Goal: Communication & Community: Ask a question

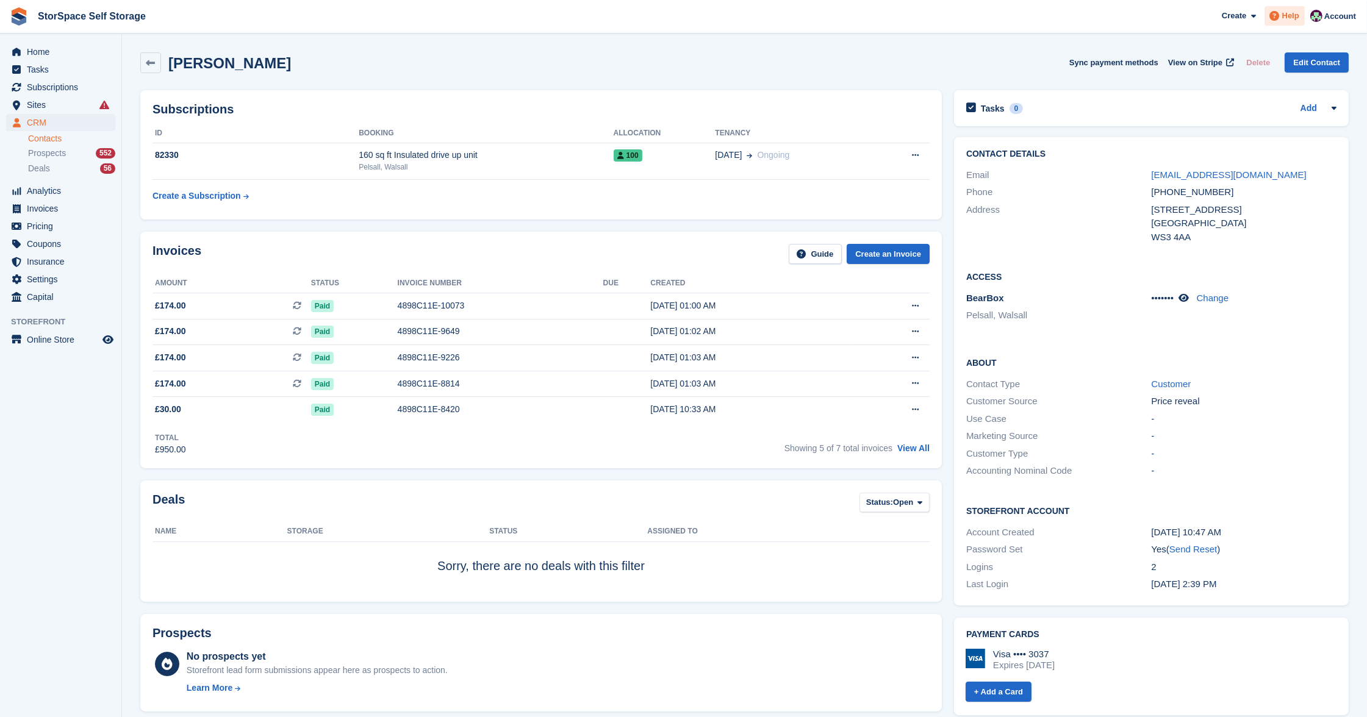
click at [1277, 18] on icon at bounding box center [1275, 16] width 10 height 10
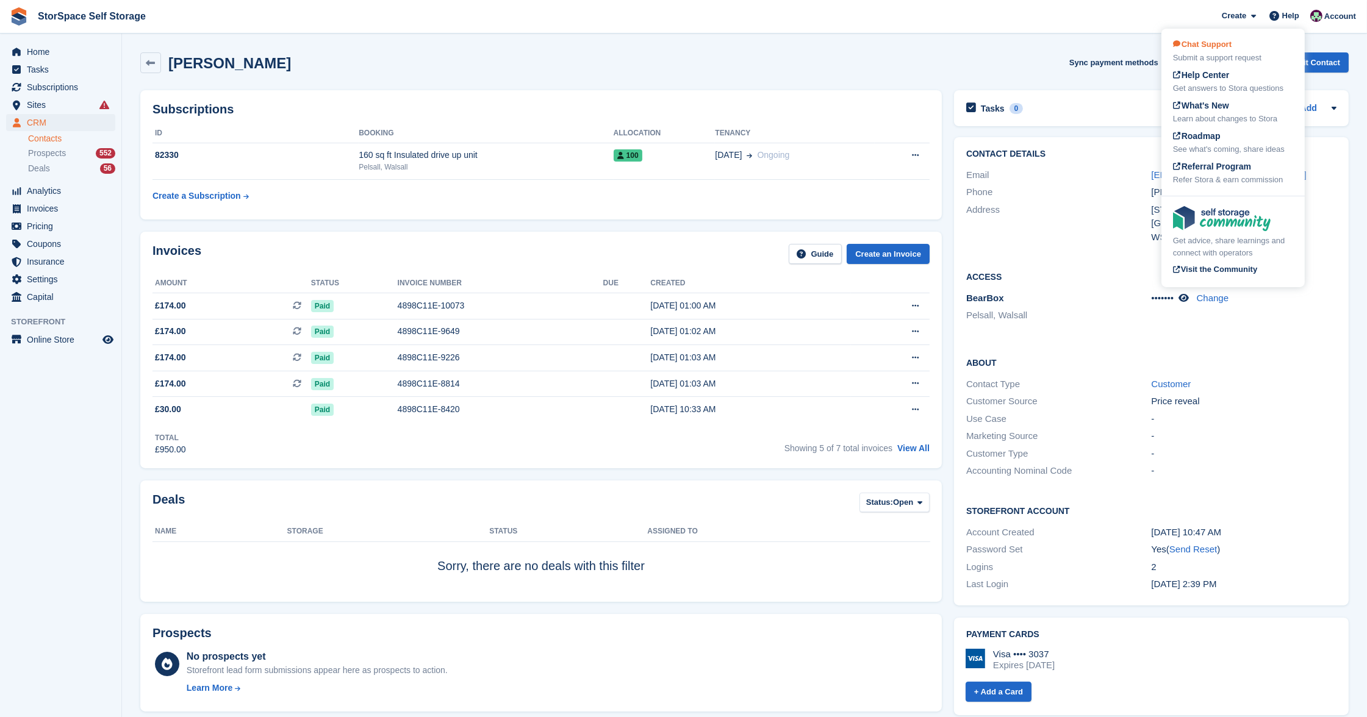
click at [1224, 51] on div "Chat Support Submit a support request" at bounding box center [1233, 51] width 120 height 26
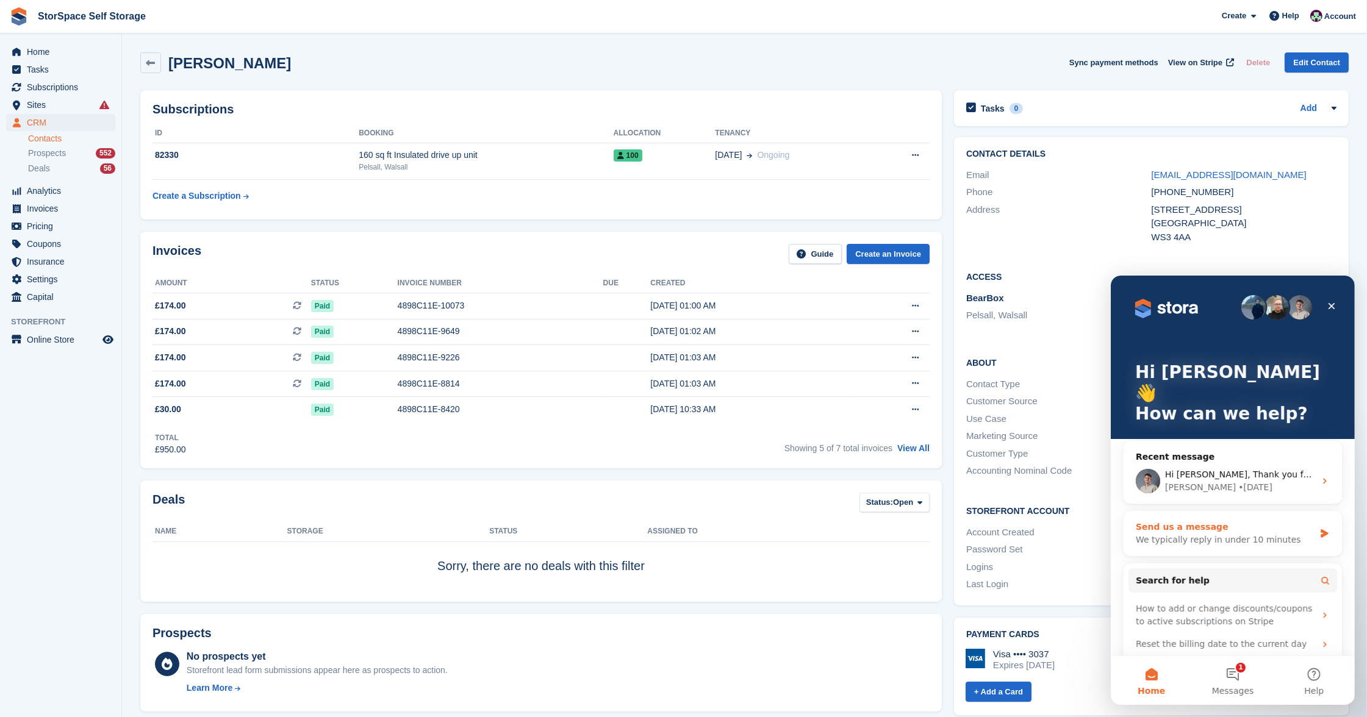
click at [1228, 520] on div "Send us a message" at bounding box center [1224, 526] width 179 height 13
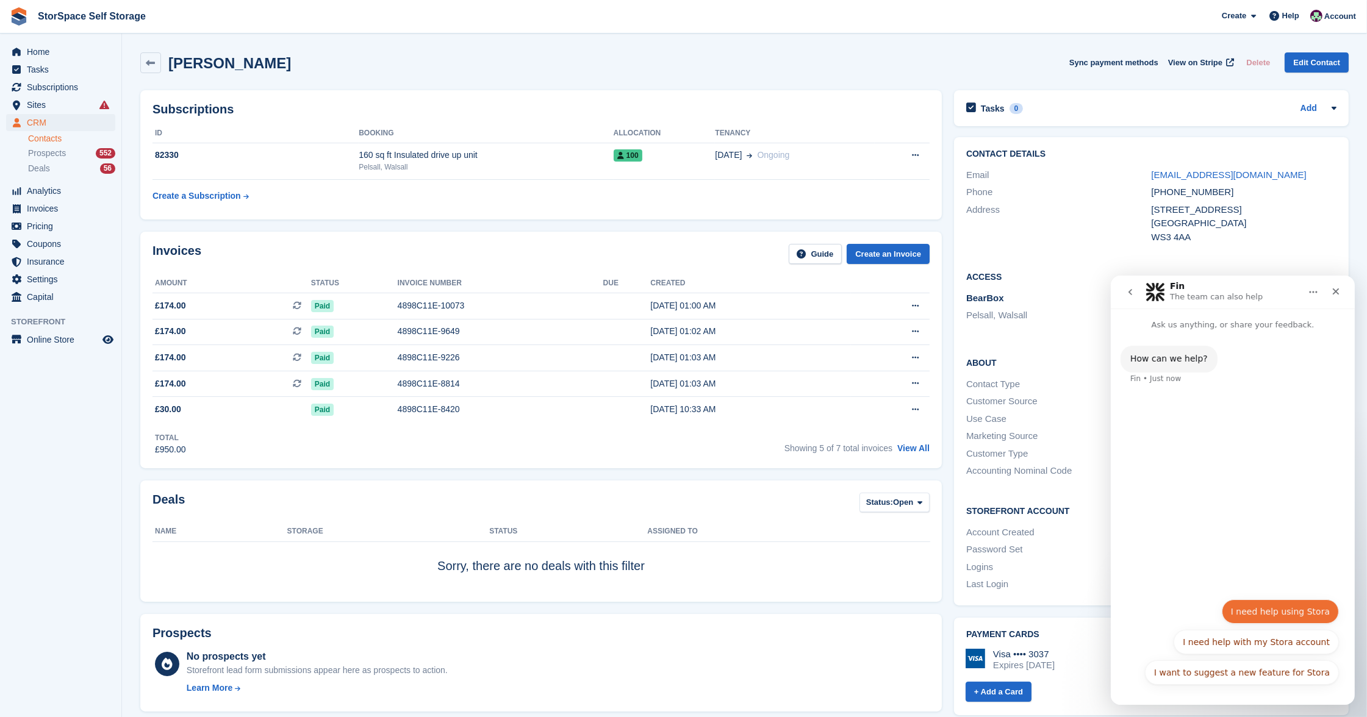
click at [1273, 609] on button "I need help using Stora" at bounding box center [1279, 611] width 117 height 24
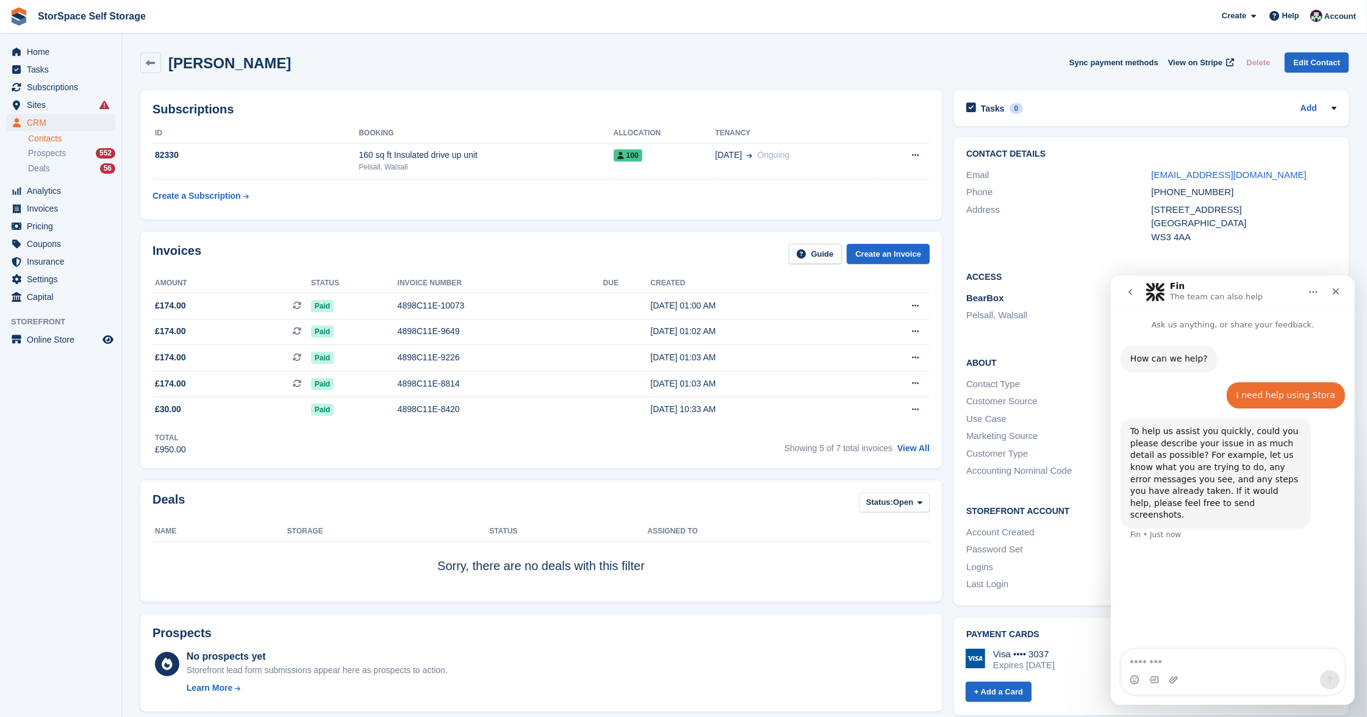
click at [1211, 659] on textarea "Message…" at bounding box center [1232, 659] width 223 height 21
type textarea "**********"
click at [1200, 660] on textarea "Message…" at bounding box center [1232, 659] width 223 height 21
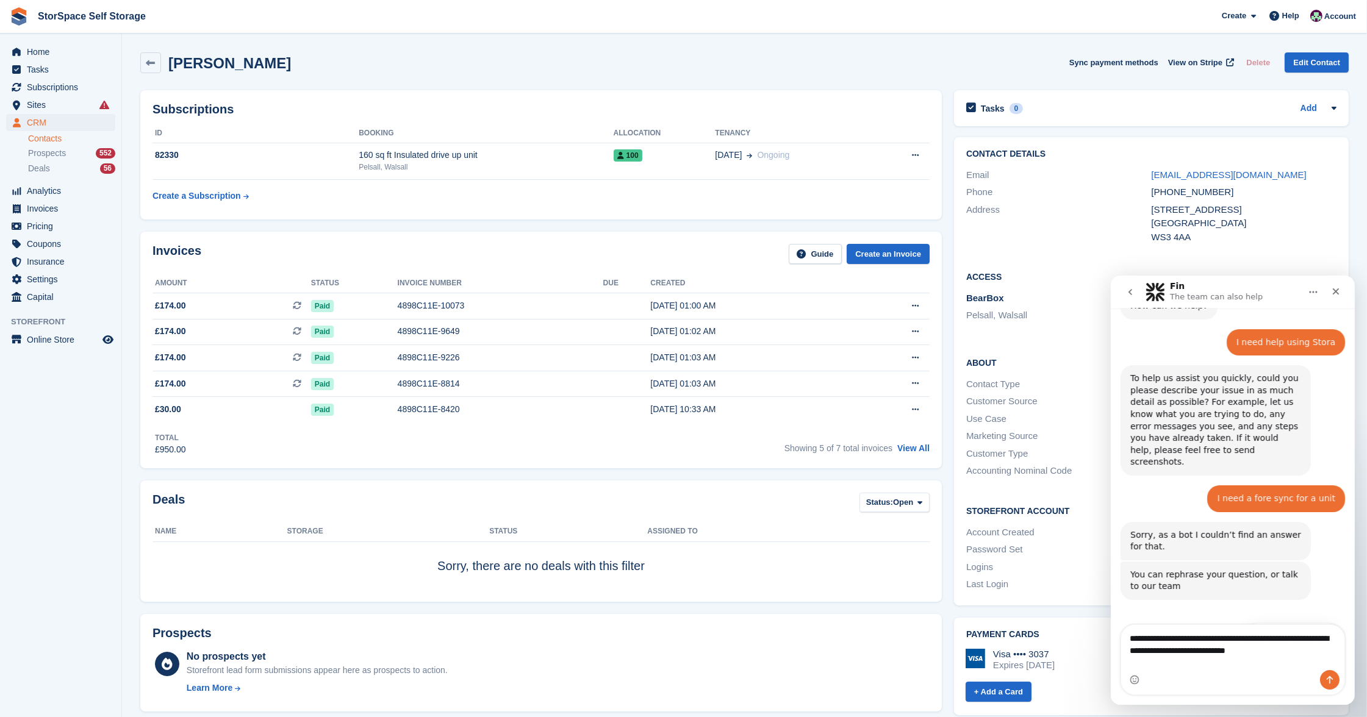
scroll to position [65, 0]
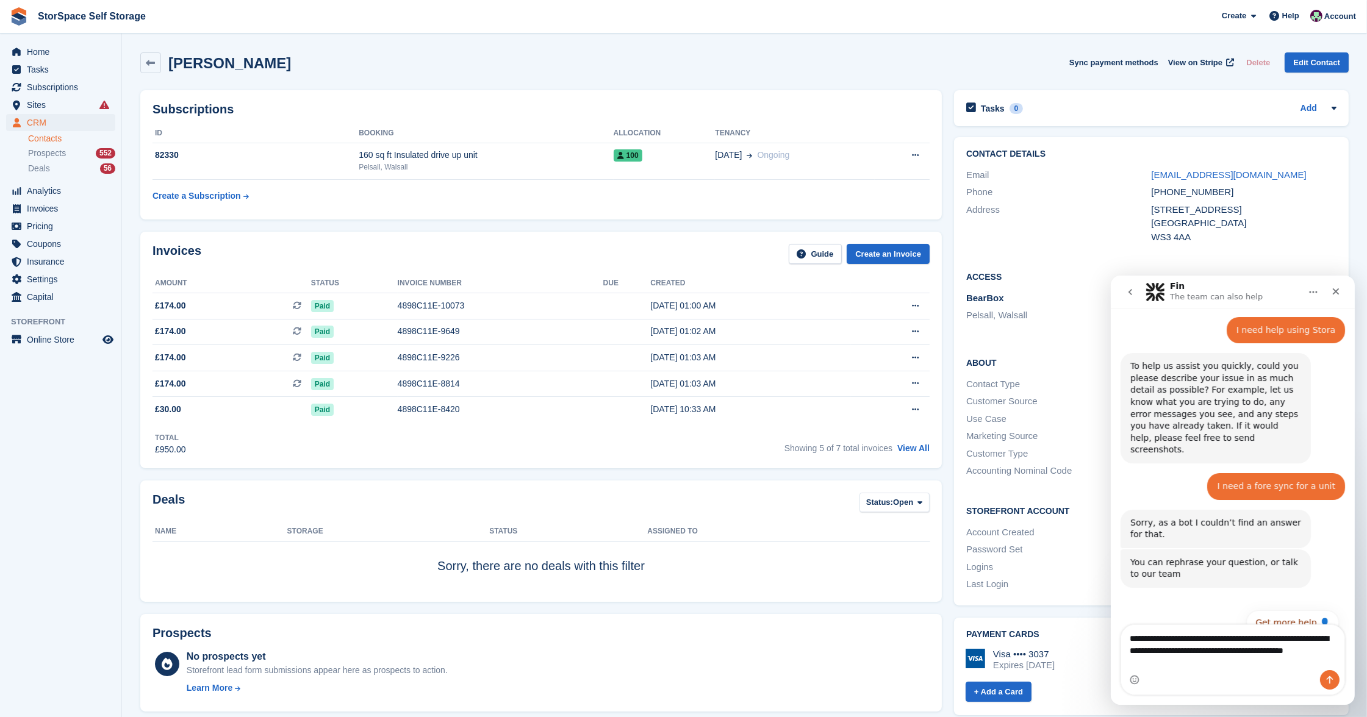
type textarea "**********"
click at [1332, 676] on icon "Send a message…" at bounding box center [1329, 680] width 10 height 10
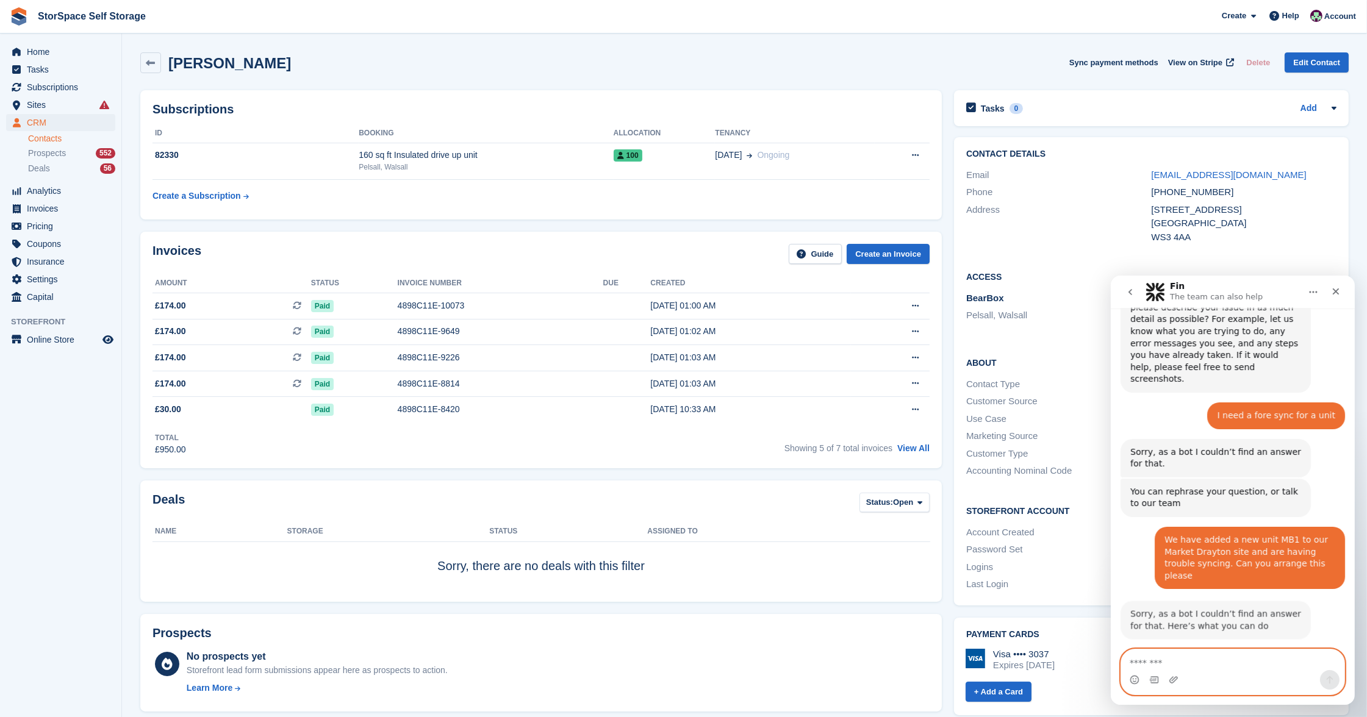
scroll to position [159, 0]
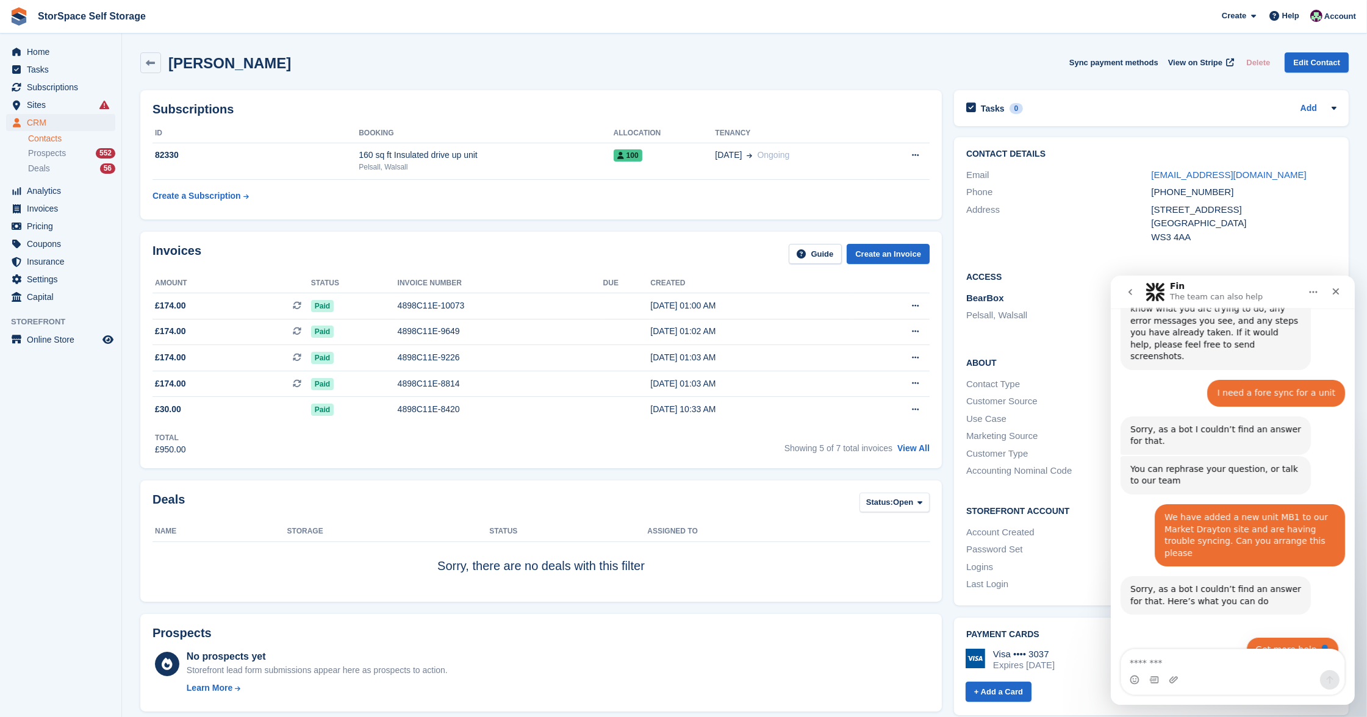
click at [1318, 637] on button "Get more help 👤" at bounding box center [1292, 649] width 93 height 24
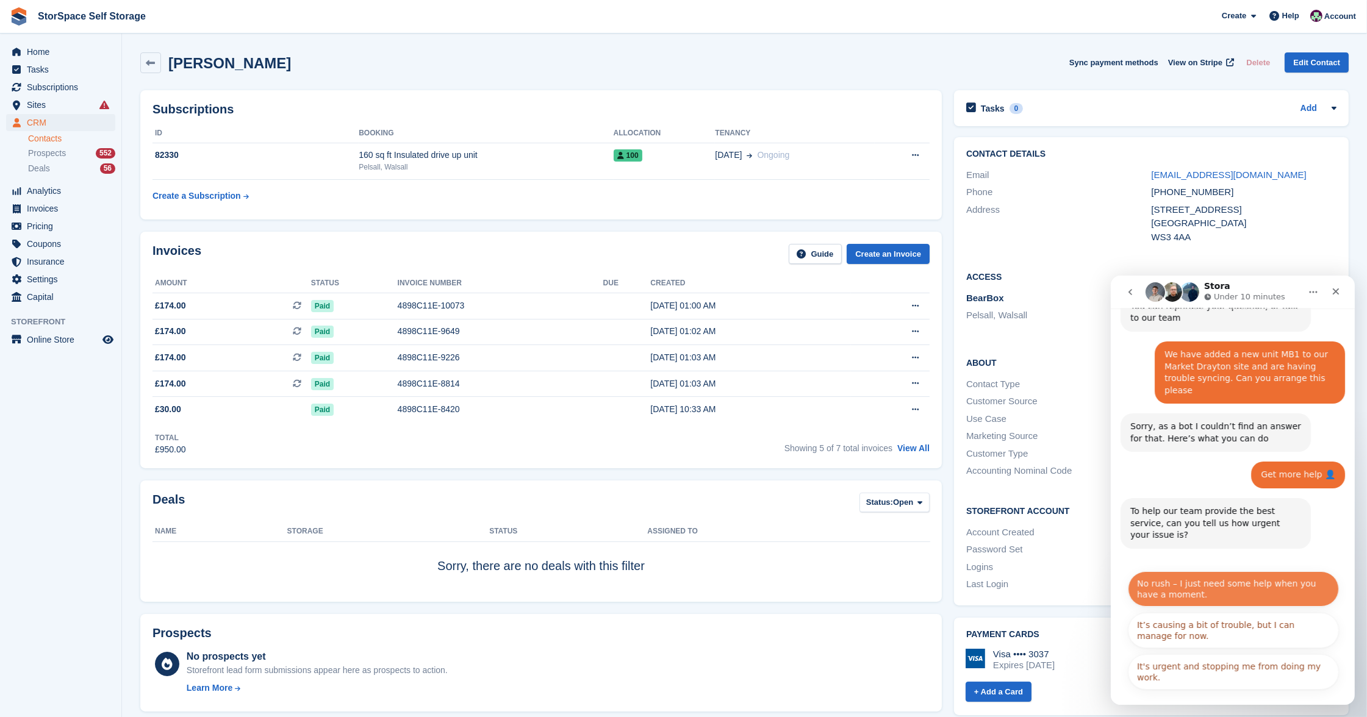
scroll to position [326, 0]
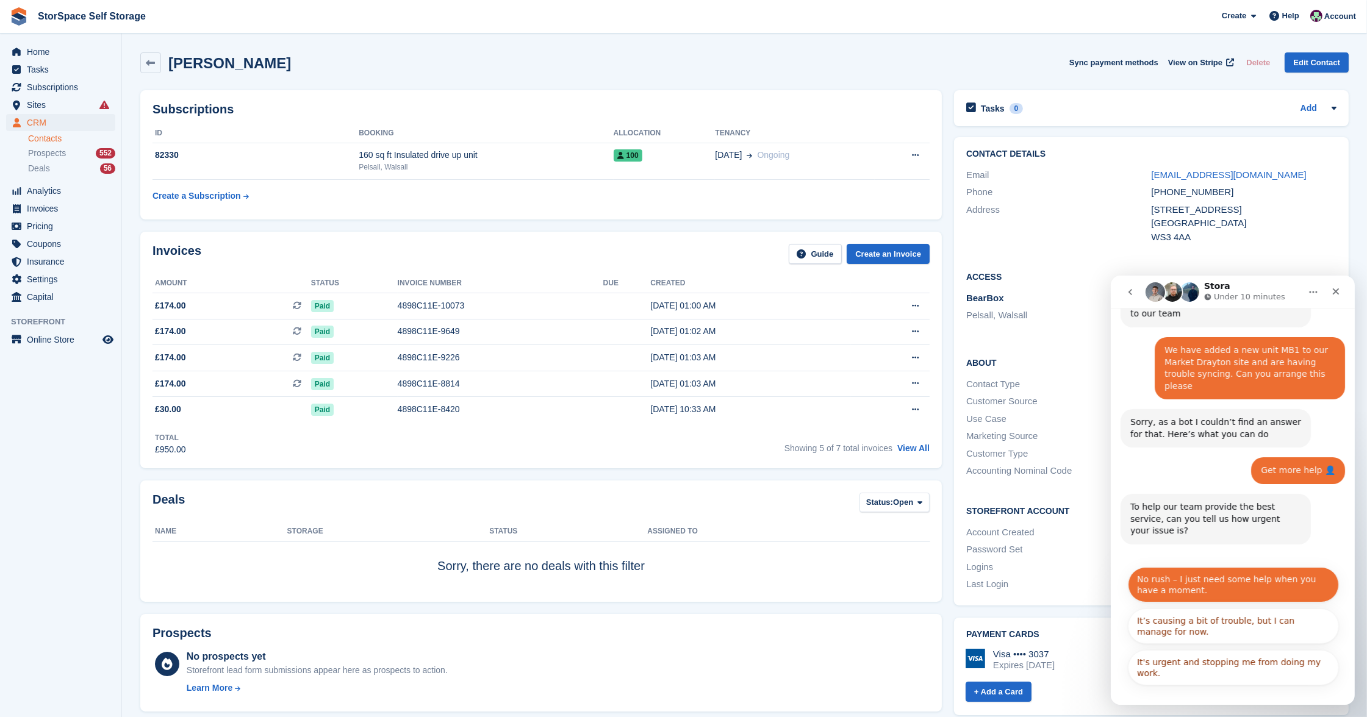
click at [1227, 567] on button "No rush – I just need some help when you have a moment." at bounding box center [1232, 584] width 211 height 35
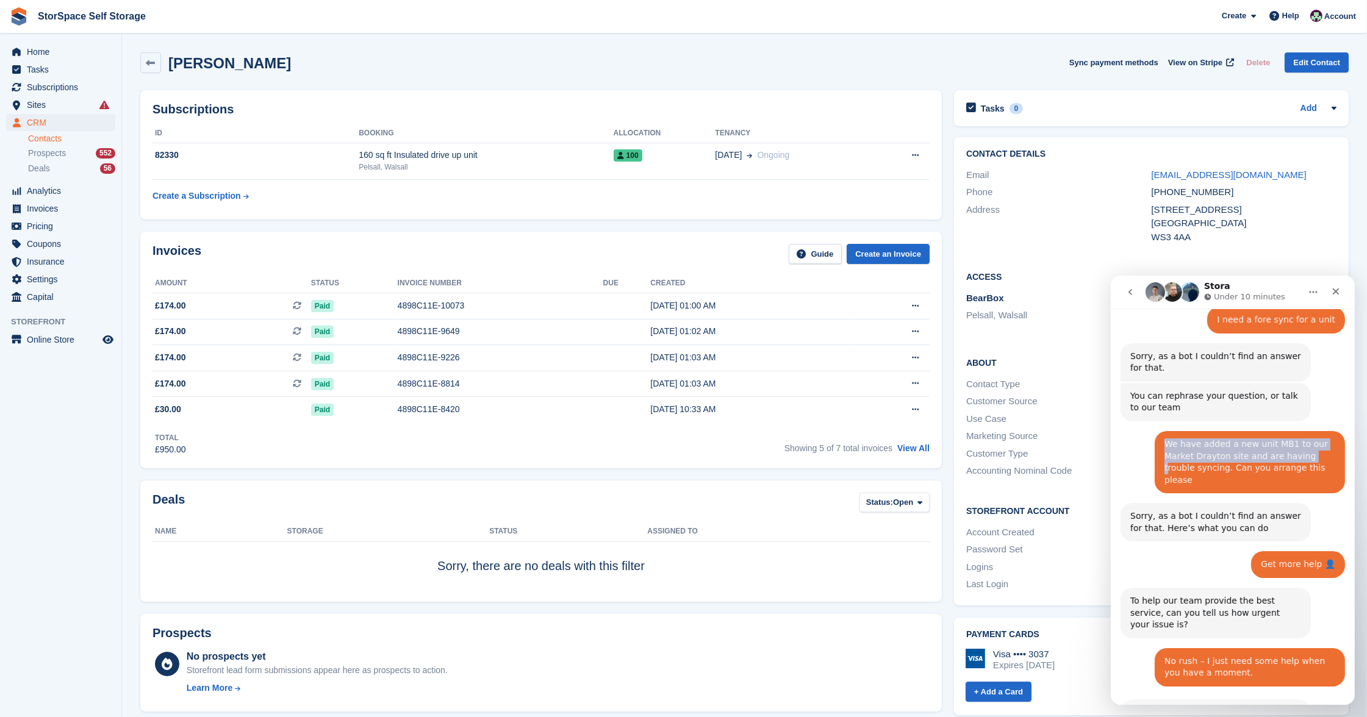
scroll to position [320, 0]
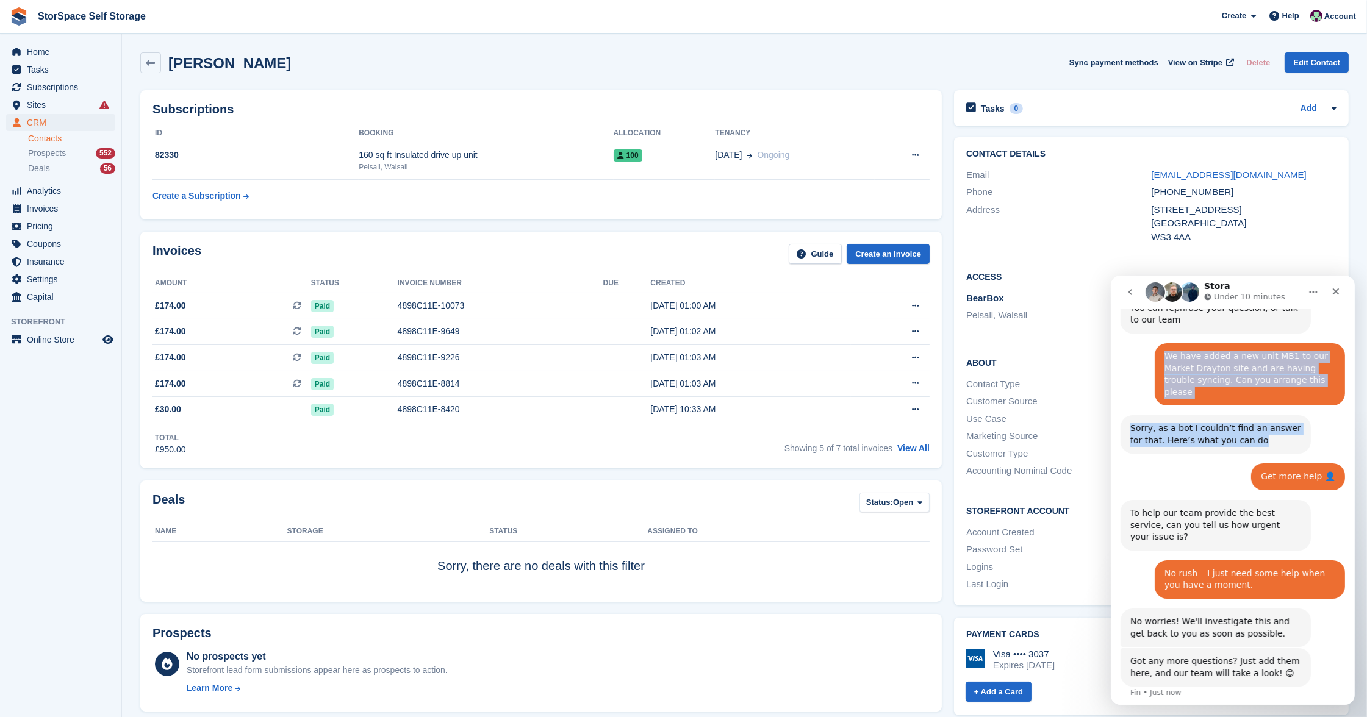
drag, startPoint x: 1161, startPoint y: 418, endPoint x: 1237, endPoint y: 424, distance: 76.4
click at [1237, 424] on div "How can we help? Fin • Just now I need help using Stora Ross • Just now To help…" at bounding box center [1232, 369] width 224 height 687
click at [1208, 343] on div "We have added a new unit MB1 to our Market Drayton site and are having trouble …" at bounding box center [1249, 374] width 190 height 62
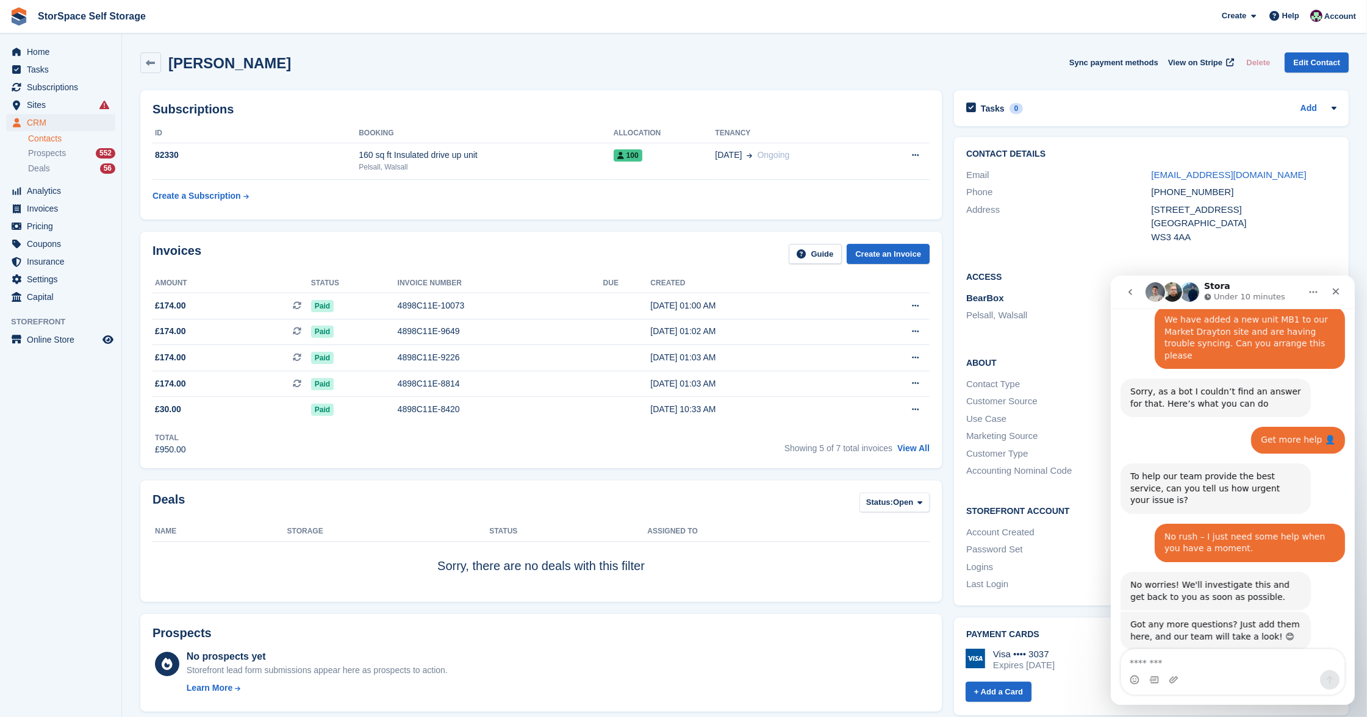
scroll to position [379, 0]
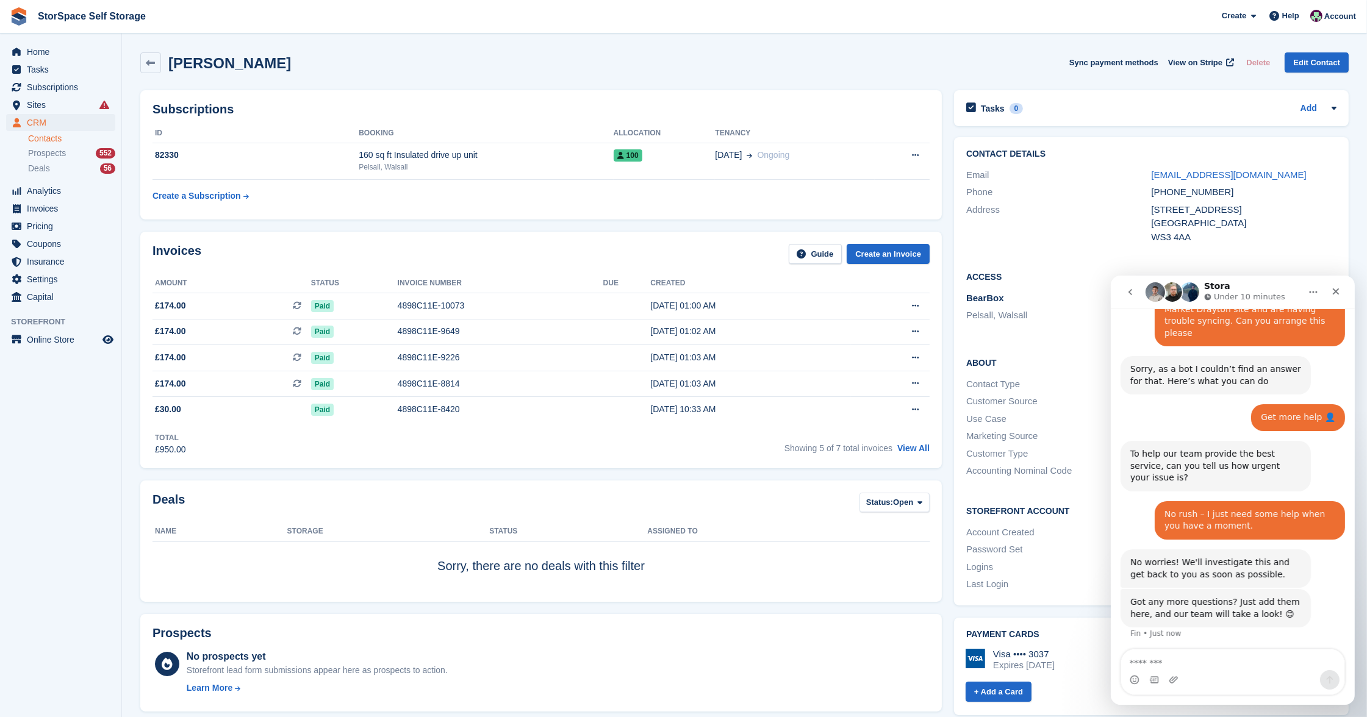
click at [1325, 184] on div "Phone +447939860117" at bounding box center [1151, 193] width 370 height 18
click at [56, 158] on span "Prospects" at bounding box center [47, 154] width 38 height 12
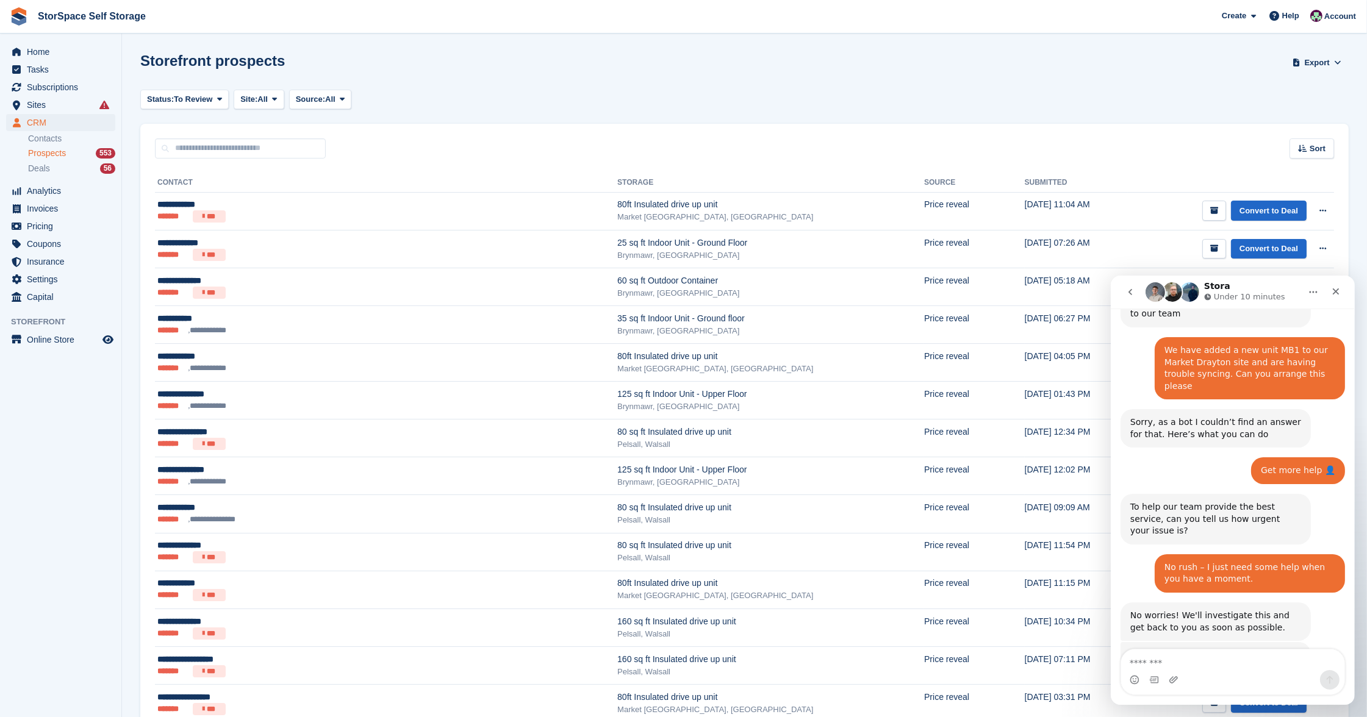
scroll to position [379, 0]
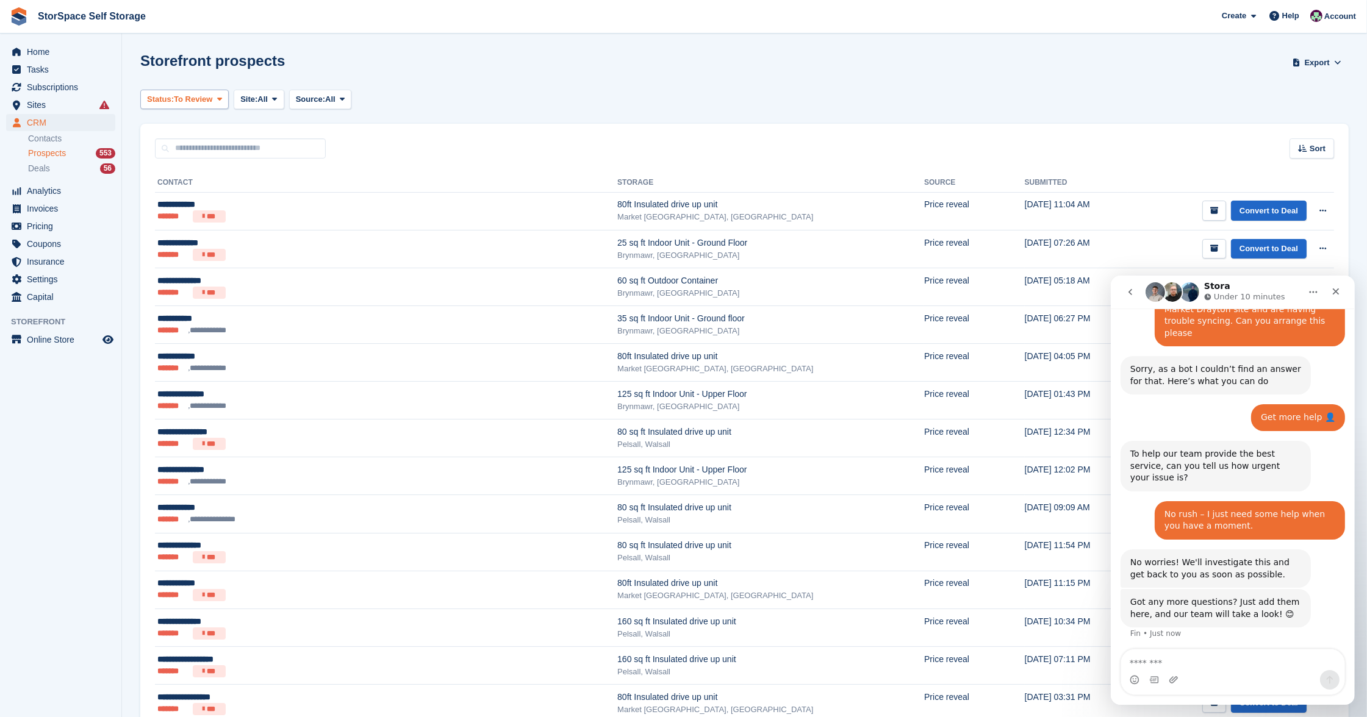
click at [203, 95] on span "To Review" at bounding box center [193, 99] width 38 height 12
click at [268, 99] on span "All" at bounding box center [262, 99] width 10 height 12
click at [298, 198] on link "Market [GEOGRAPHIC_DATA], [GEOGRAPHIC_DATA]" at bounding box center [359, 194] width 241 height 22
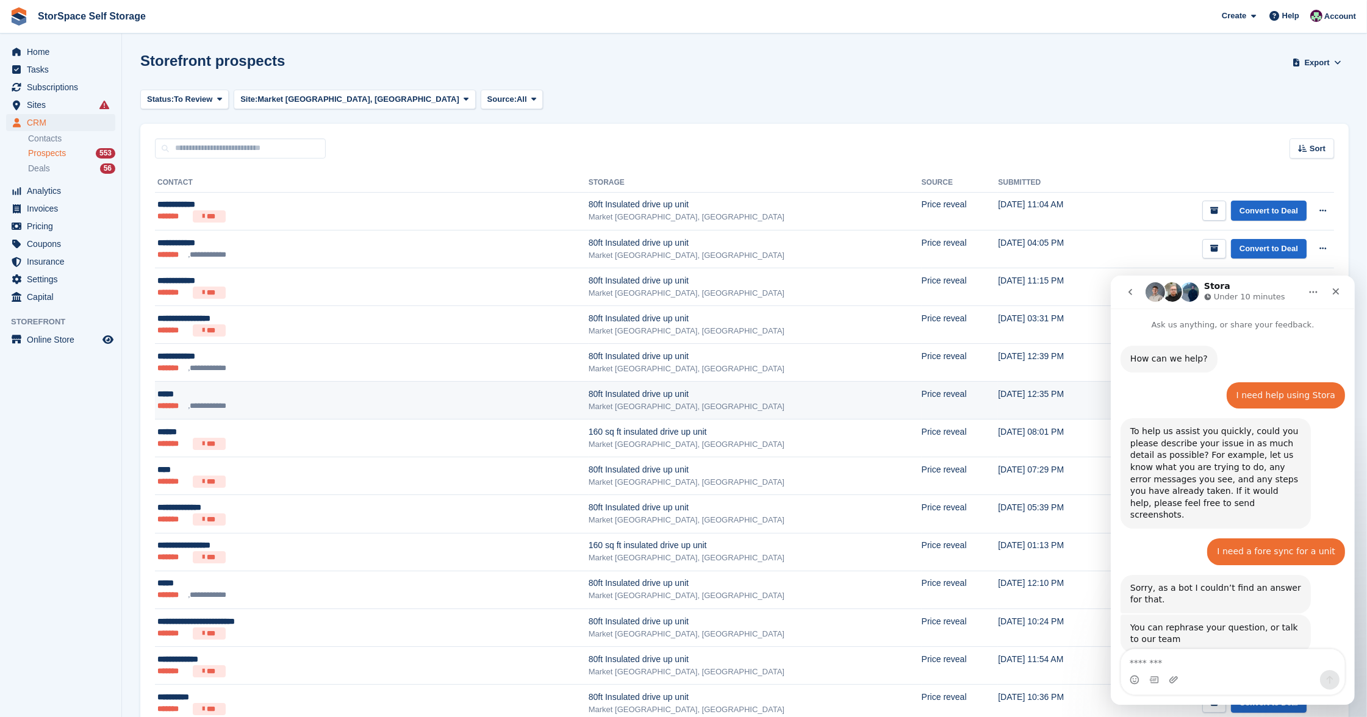
scroll to position [379, 0]
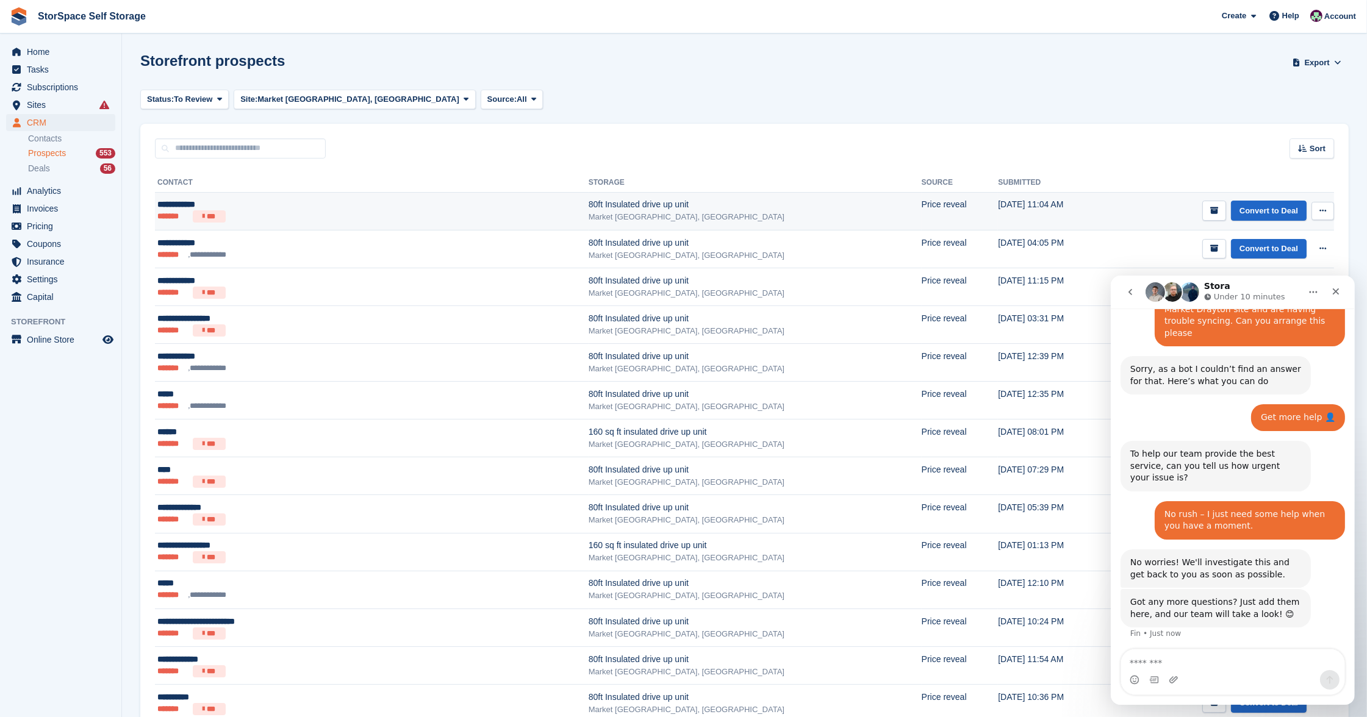
click at [296, 218] on ul "******* ***" at bounding box center [283, 216] width 253 height 12
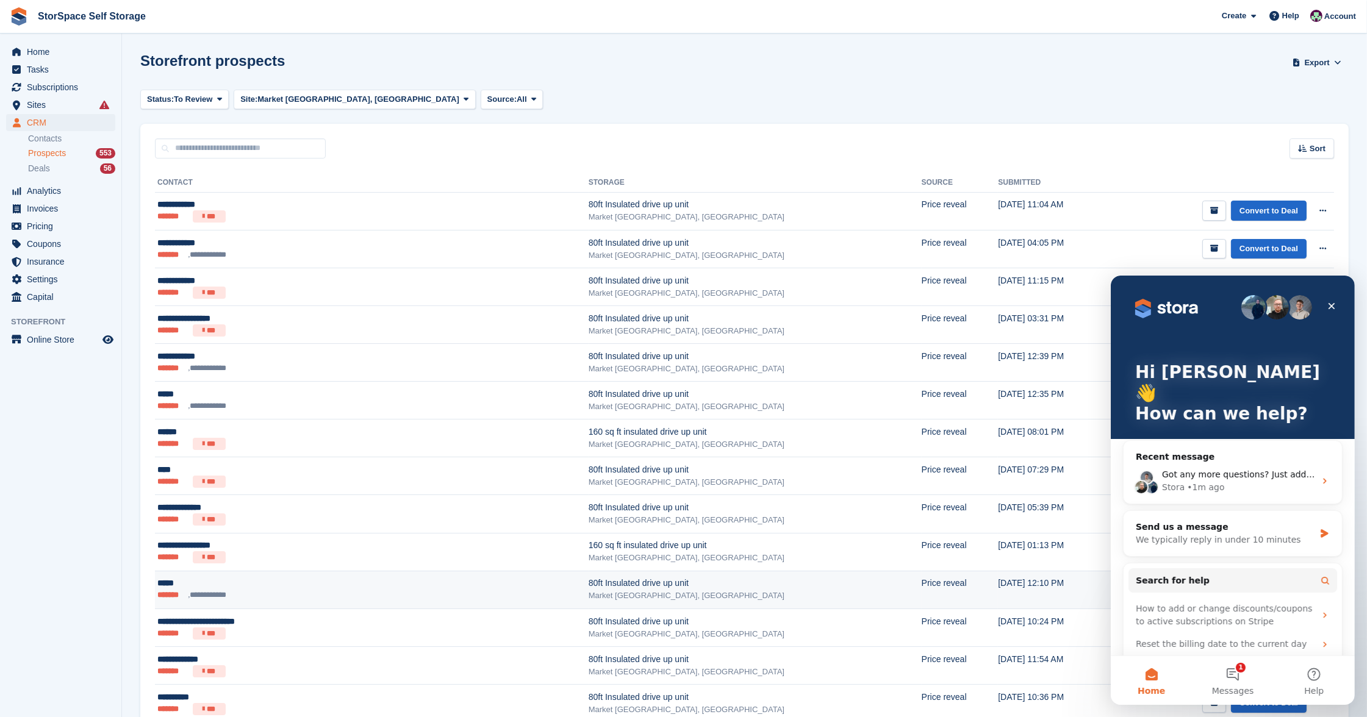
click at [280, 584] on div "*****" at bounding box center [283, 583] width 253 height 12
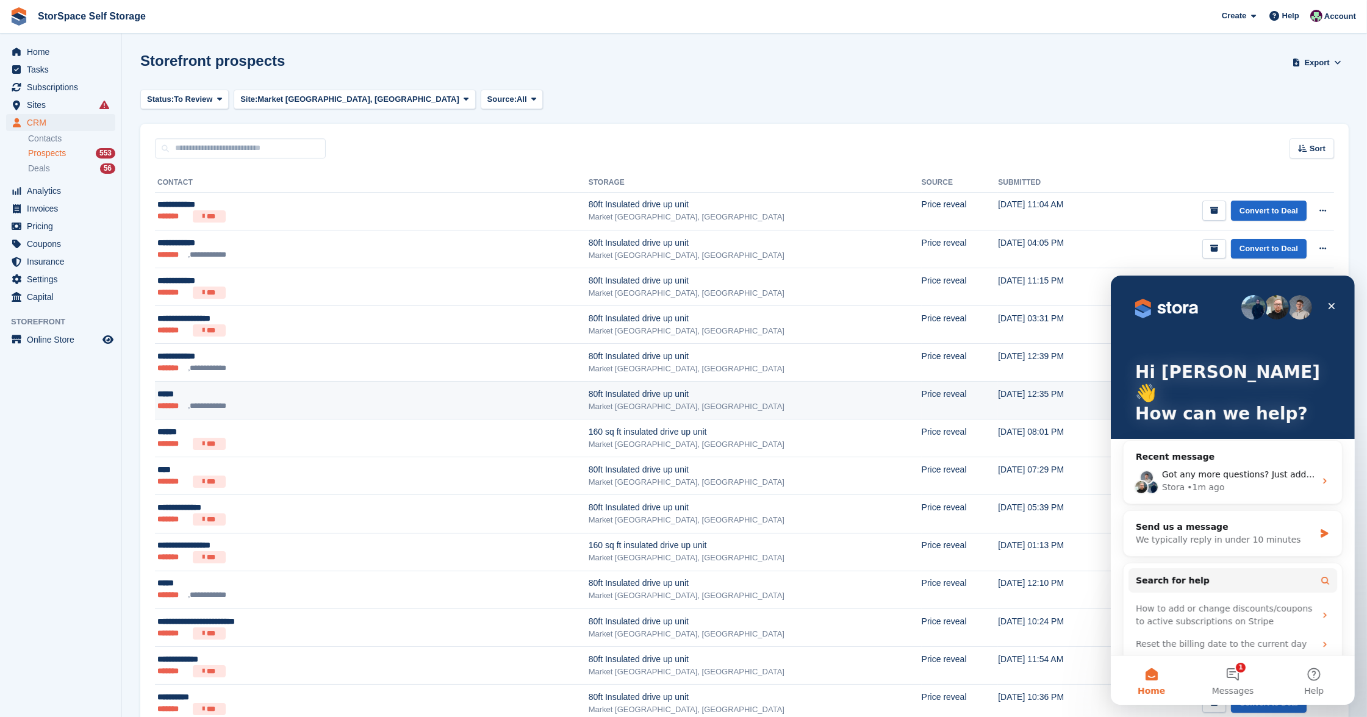
click at [275, 384] on td "**********" at bounding box center [372, 401] width 434 height 38
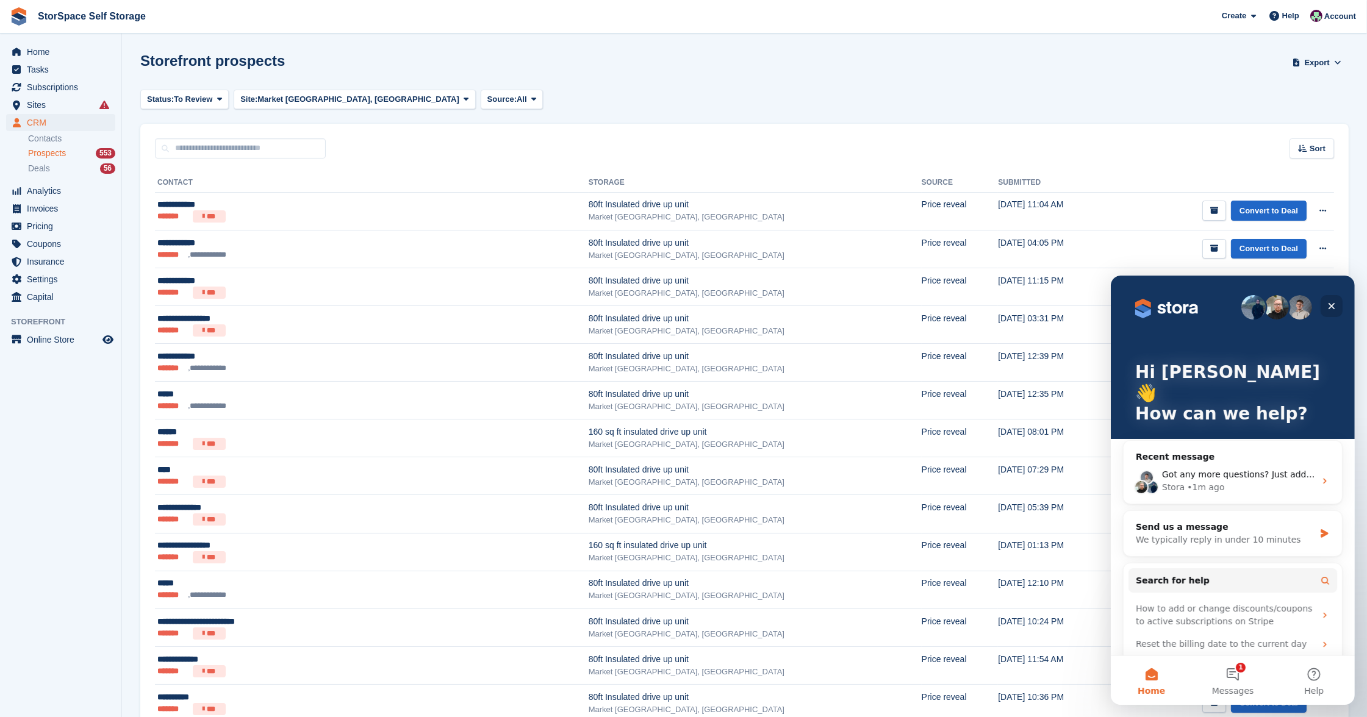
click at [1333, 306] on icon "Close" at bounding box center [1331, 306] width 10 height 10
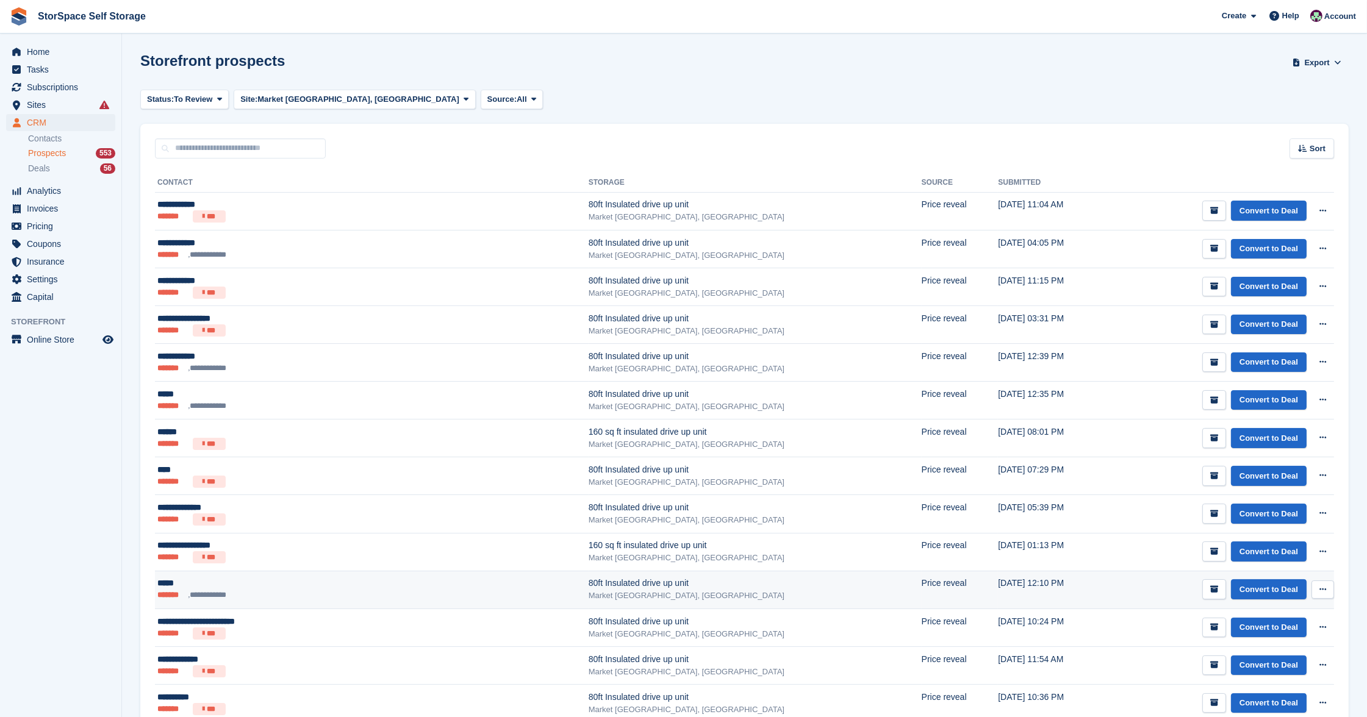
click at [320, 579] on div "*****" at bounding box center [283, 583] width 253 height 12
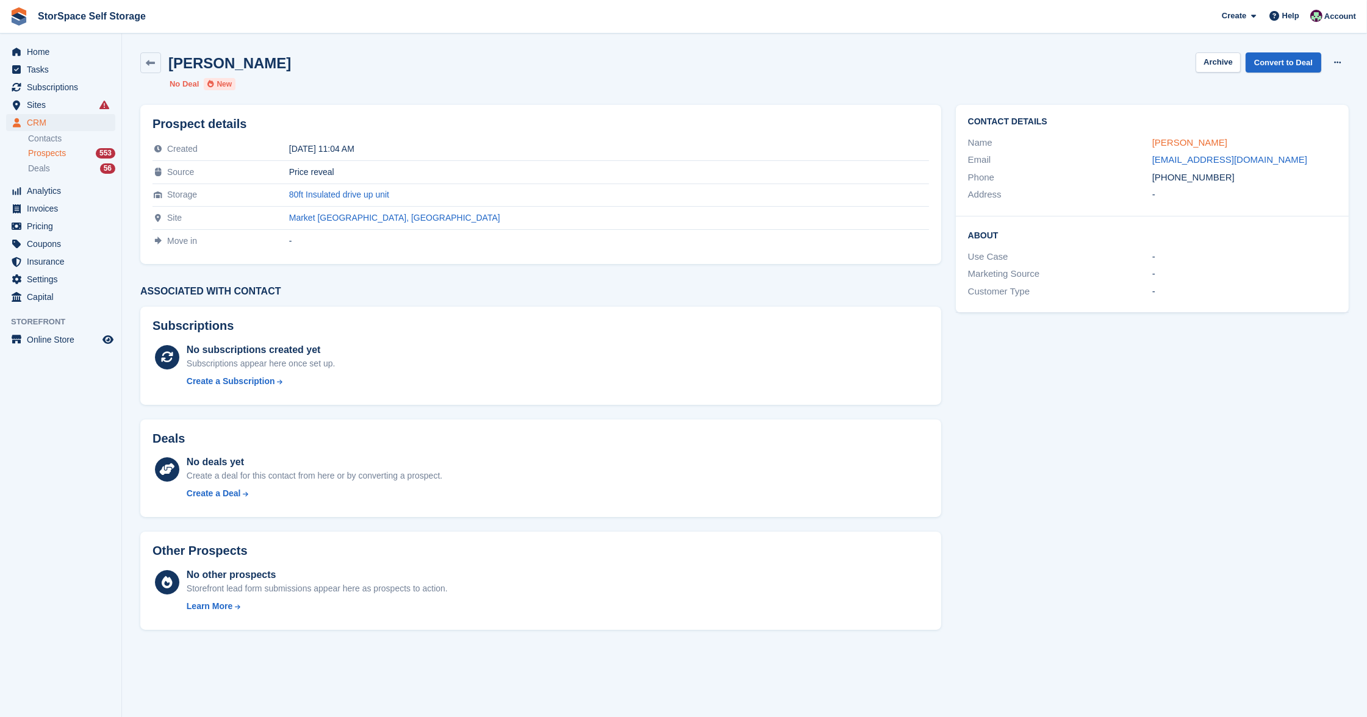
click at [1192, 140] on link "Lorna Atkins" at bounding box center [1189, 142] width 75 height 10
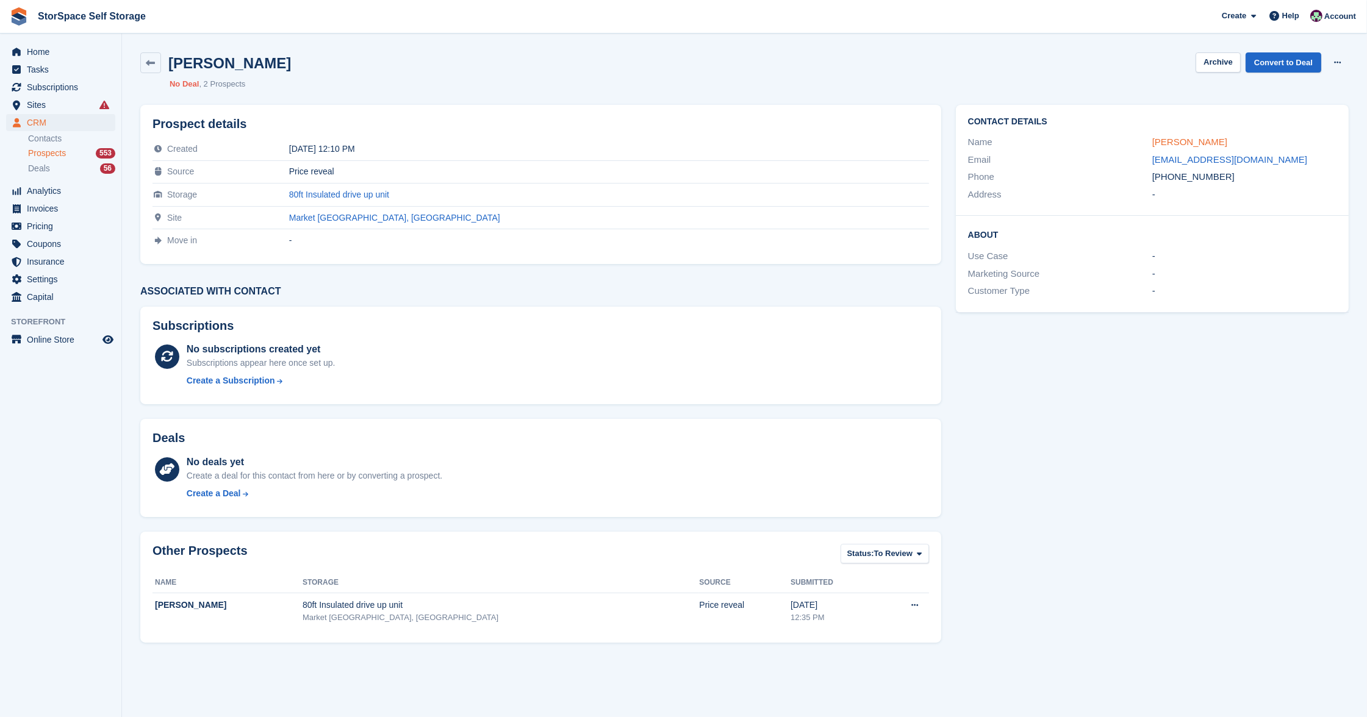
click at [1162, 140] on link "Lorna" at bounding box center [1189, 142] width 75 height 10
click at [52, 54] on span "Home" at bounding box center [63, 51] width 73 height 17
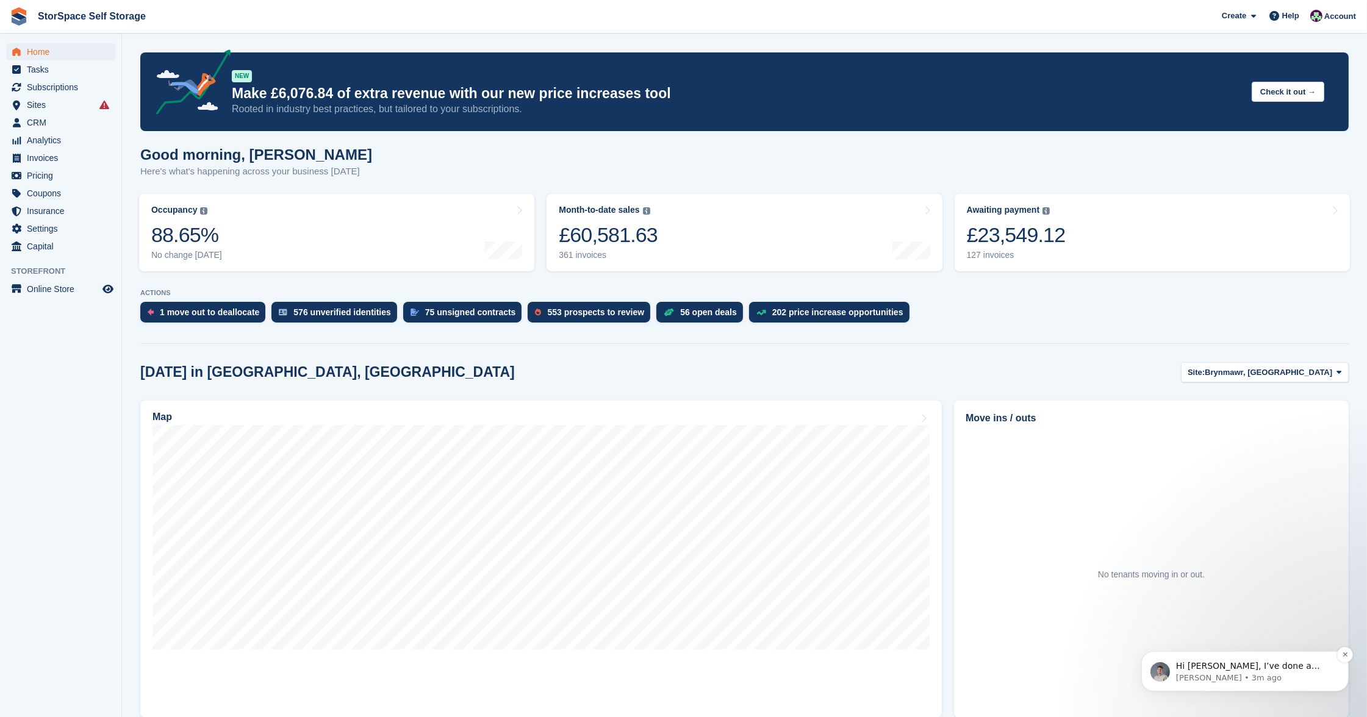
click at [1280, 671] on p "Hi [PERSON_NAME], I’ve done a force sync, but it is still failing due to an unk…" at bounding box center [1253, 666] width 157 height 12
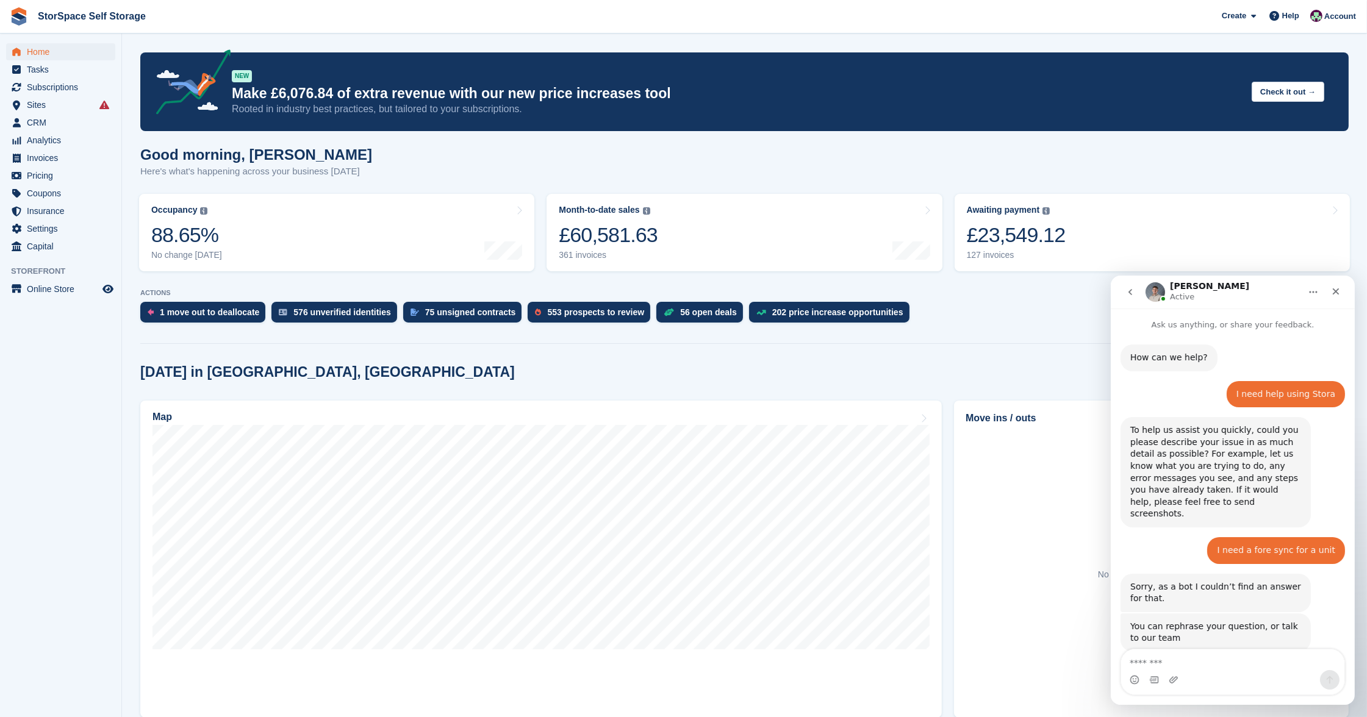
scroll to position [644, 0]
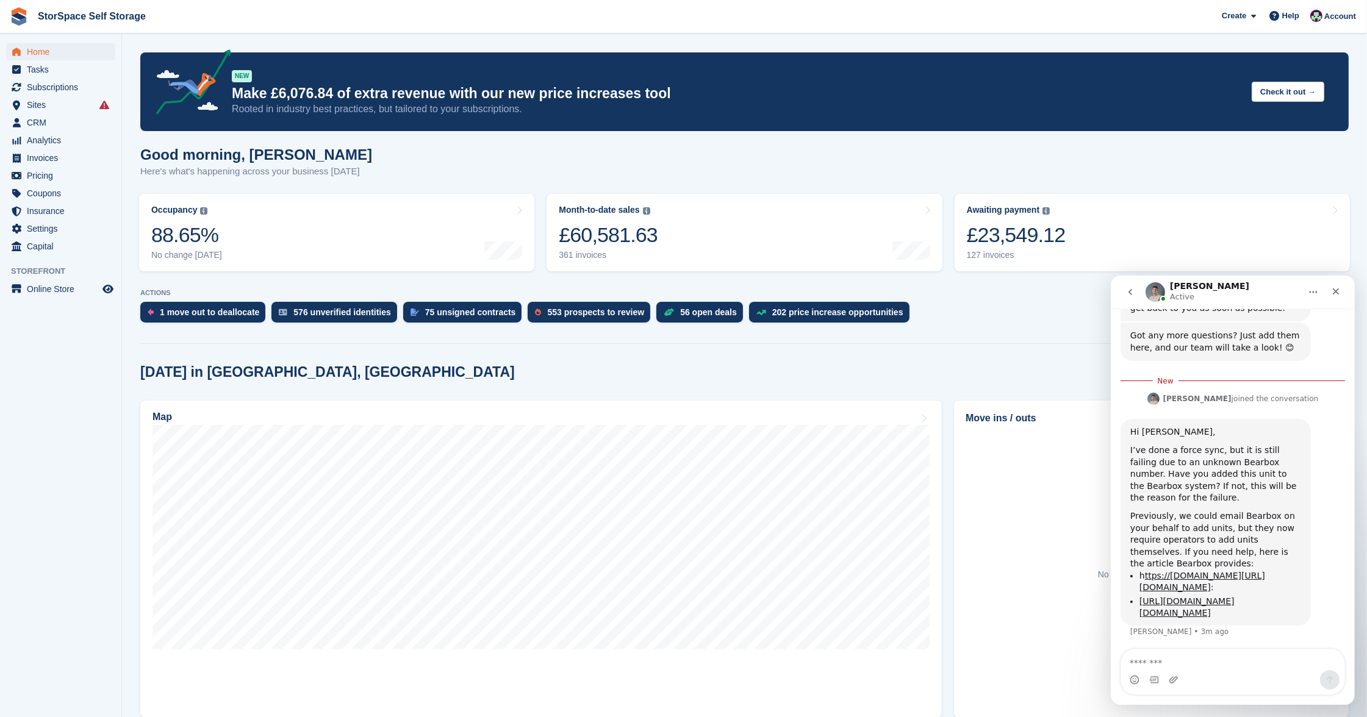
click at [1214, 671] on div "Intercom messenger" at bounding box center [1232, 680] width 223 height 20
click at [1215, 661] on textarea "Message…" at bounding box center [1232, 659] width 223 height 21
type textarea "**********"
drag, startPoint x: 1258, startPoint y: 659, endPoint x: 1080, endPoint y: 667, distance: 178.3
click html "[PERSON_NAME] Active Ask us anything, or share your feedback. How can we help? …"
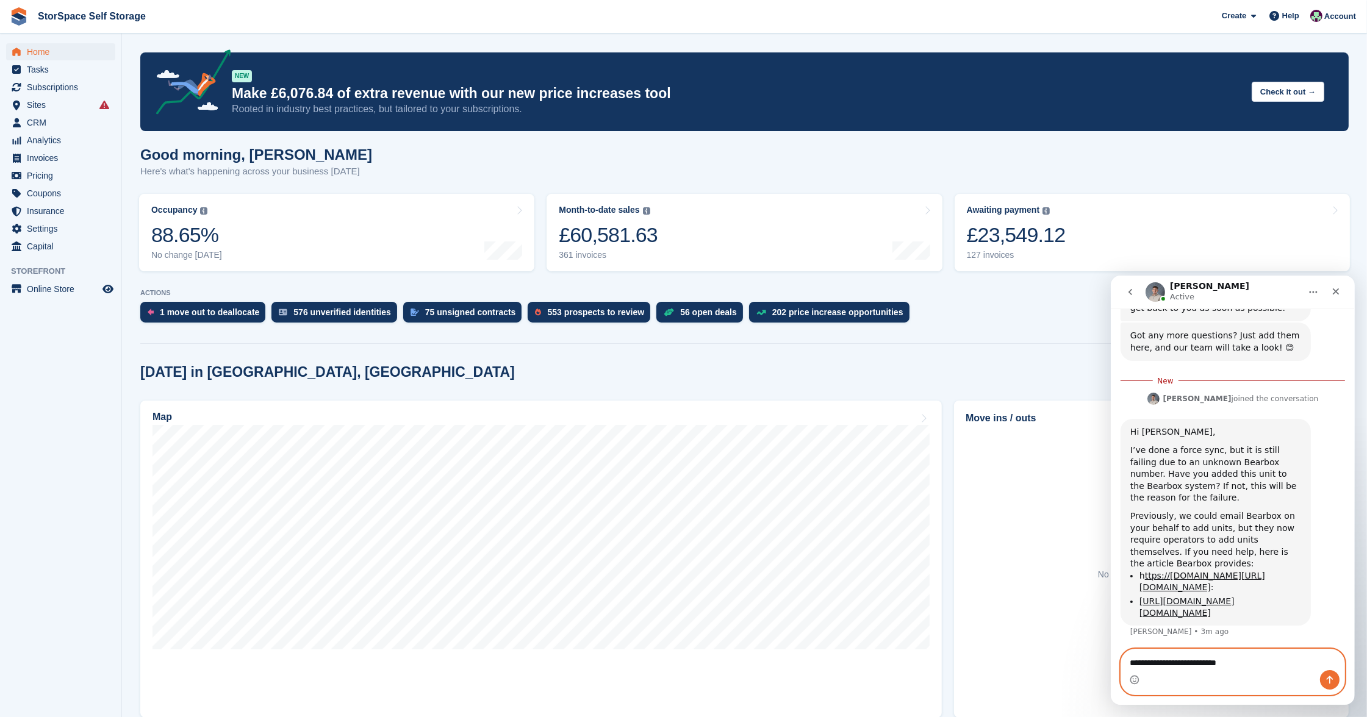
drag, startPoint x: 1250, startPoint y: 659, endPoint x: 1130, endPoint y: 655, distance: 120.2
click at [1130, 655] on textarea "**********" at bounding box center [1232, 659] width 223 height 21
click at [1230, 653] on textarea "Message…" at bounding box center [1232, 659] width 223 height 21
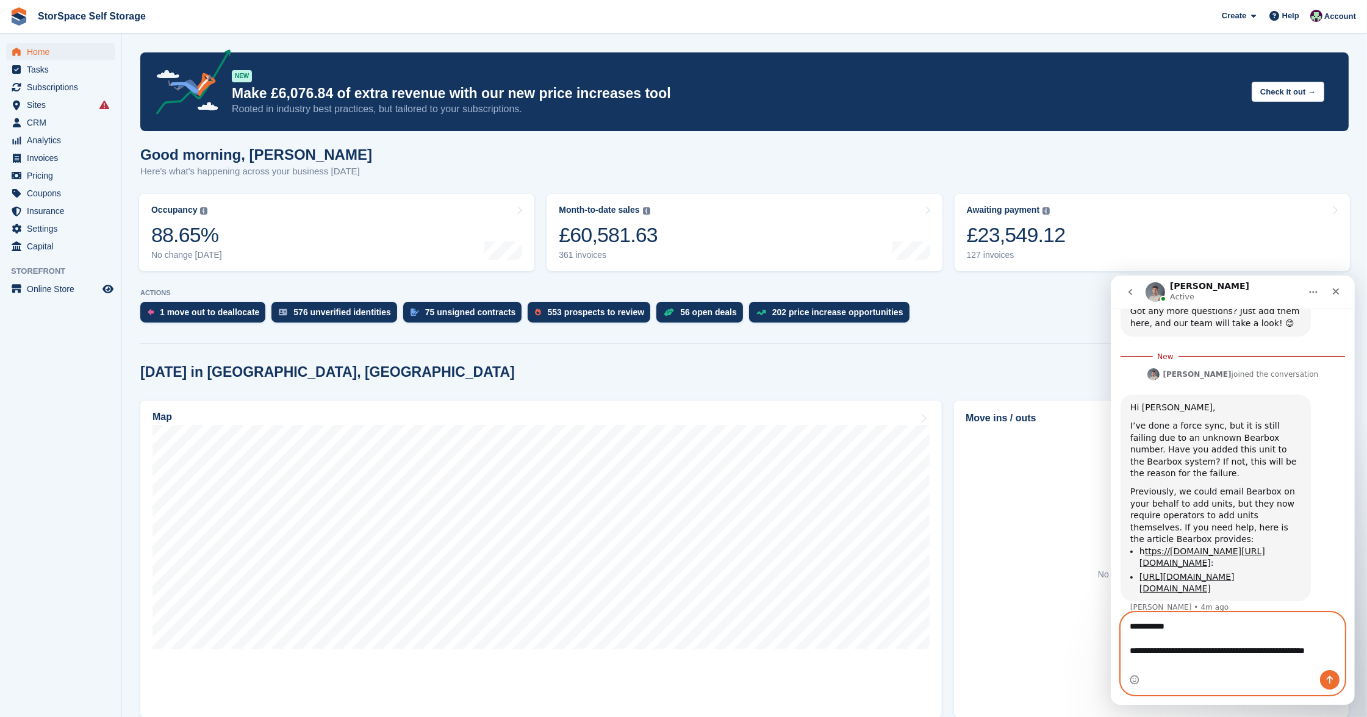
scroll to position [672, 0]
type textarea "**********"
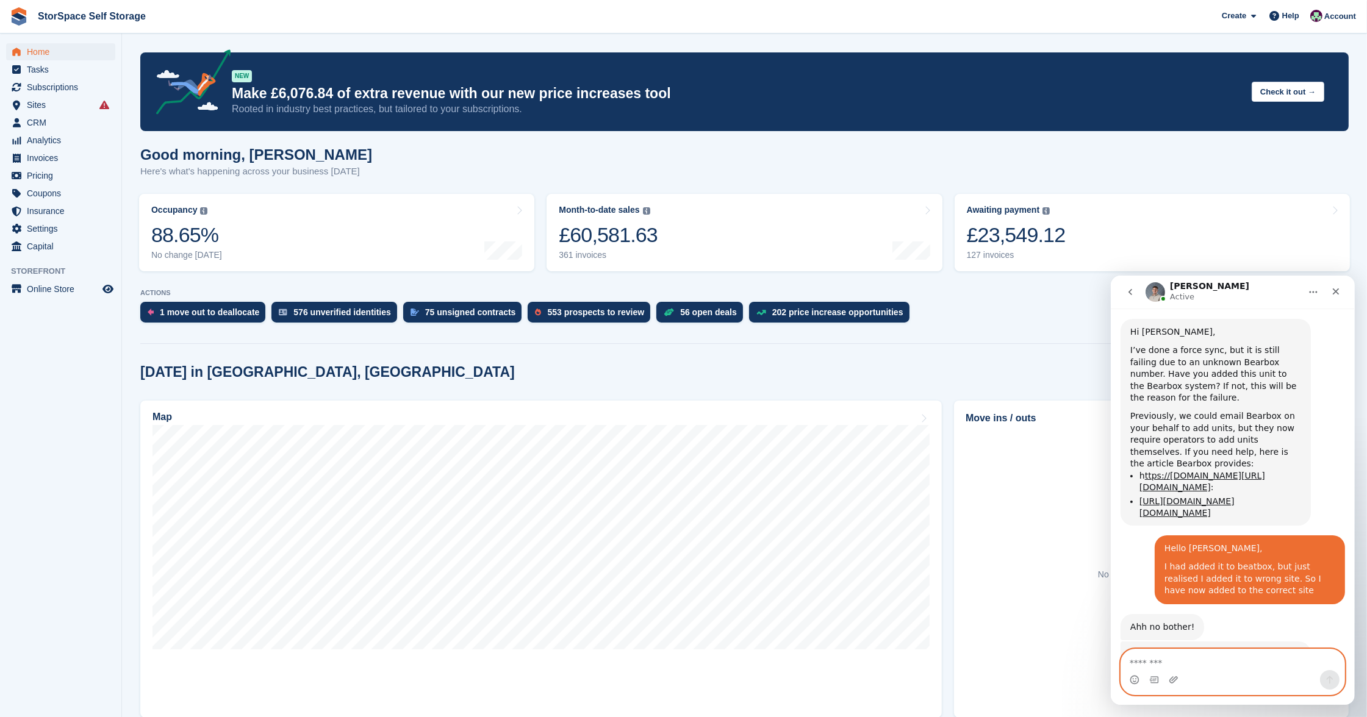
scroll to position [775, 0]
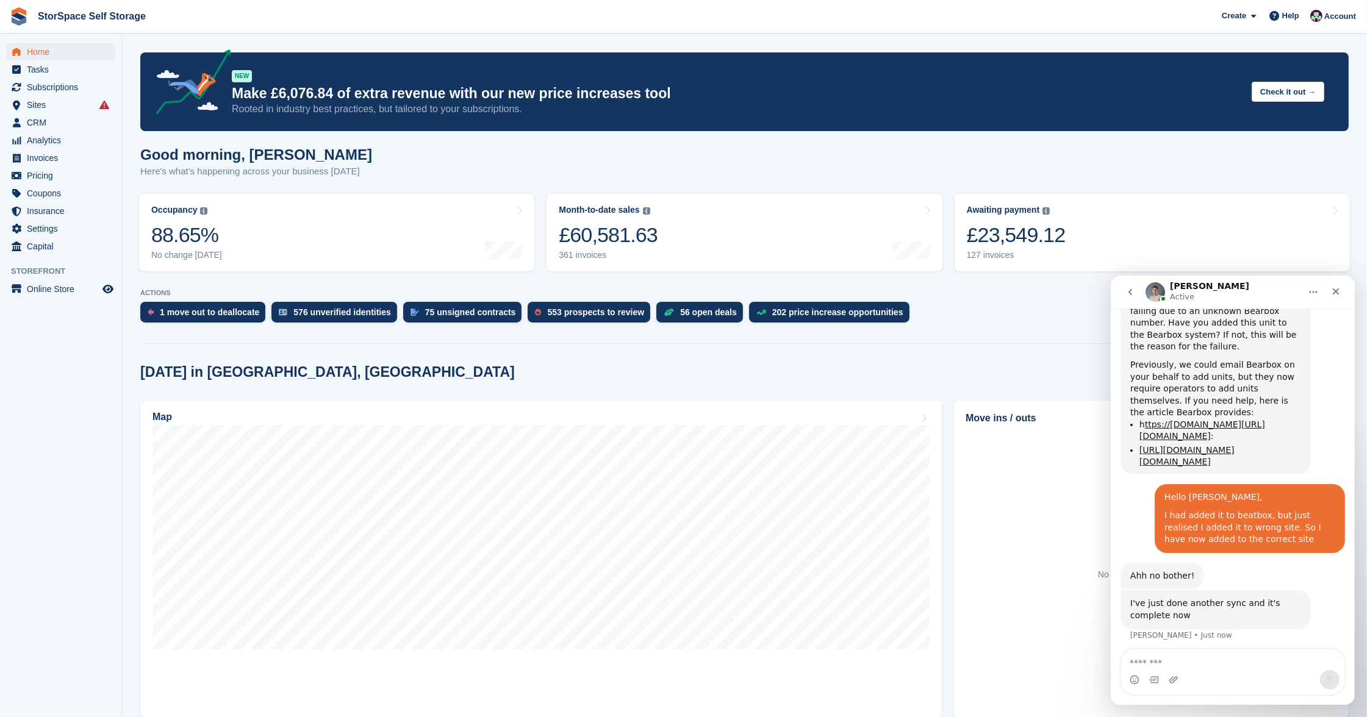
click at [1213, 173] on div "Good morning, Ross Here's what's happening across your business today" at bounding box center [744, 169] width 1208 height 47
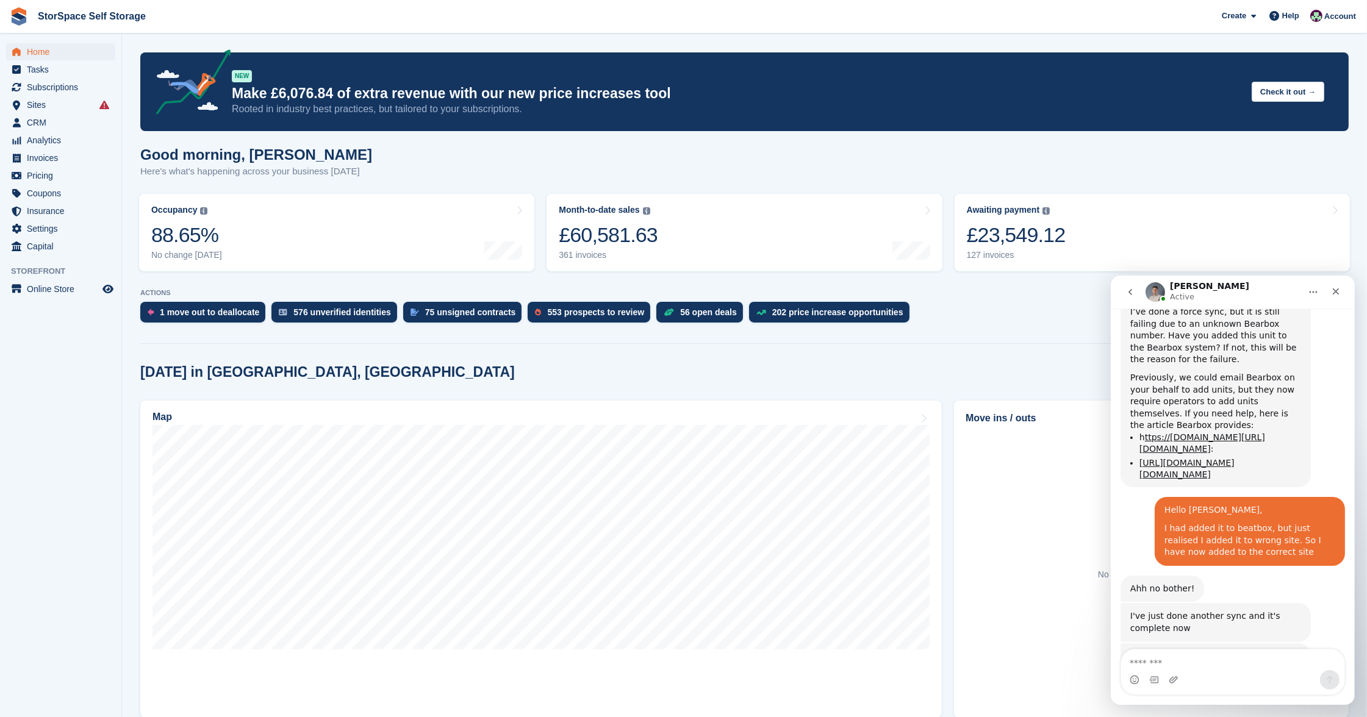
scroll to position [803, 0]
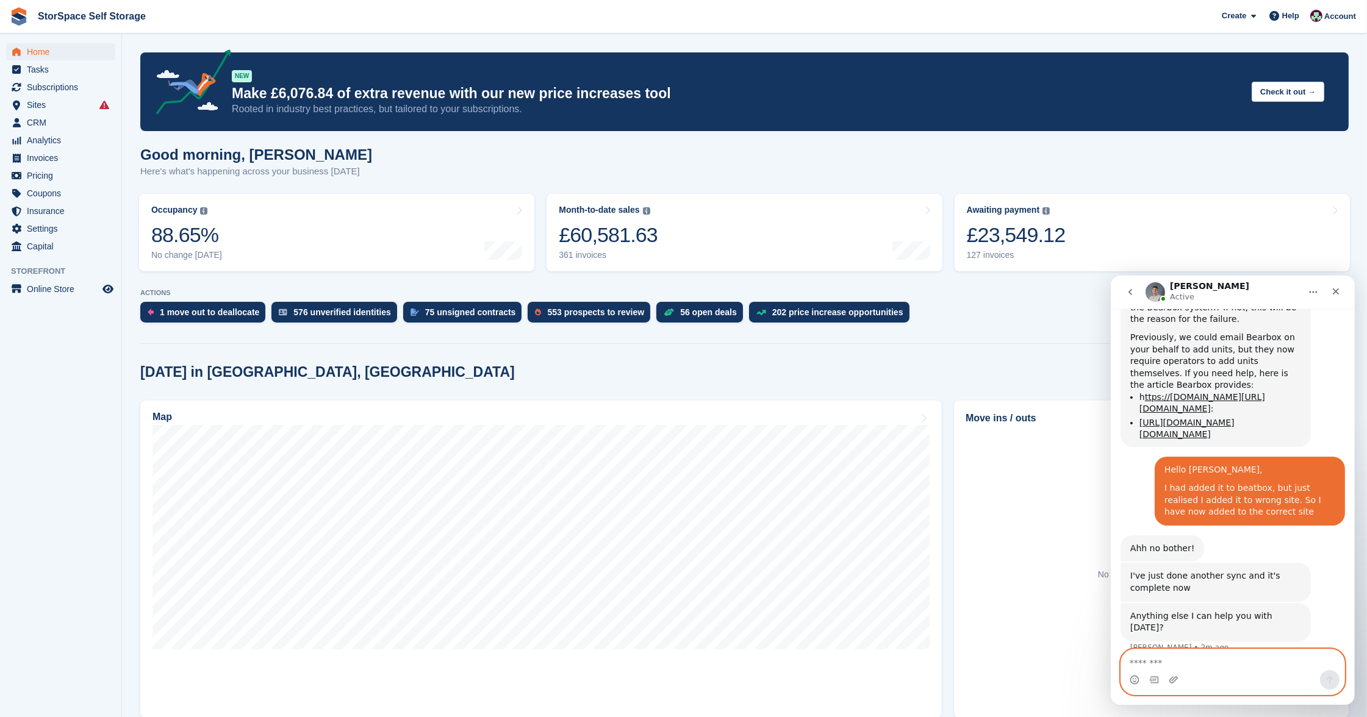
click at [1205, 666] on textarea "Message…" at bounding box center [1232, 659] width 223 height 21
type textarea "**********"
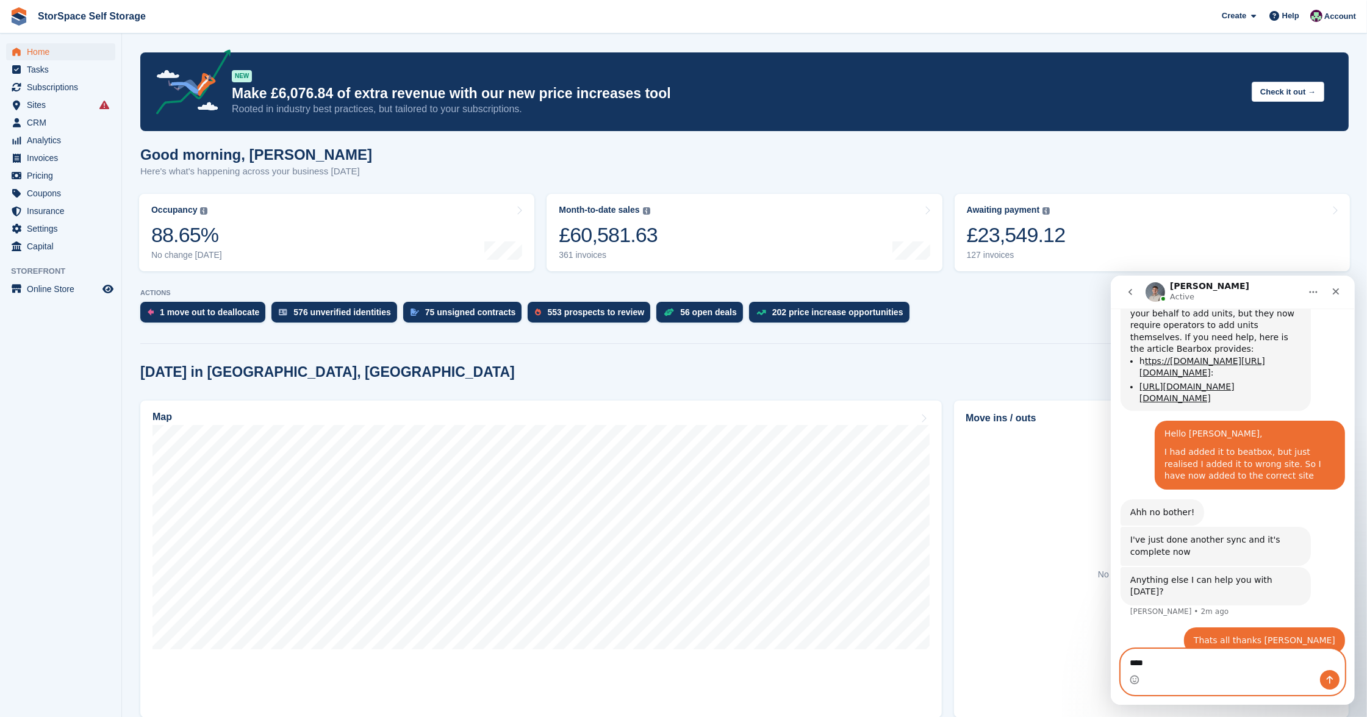
type textarea "*****"
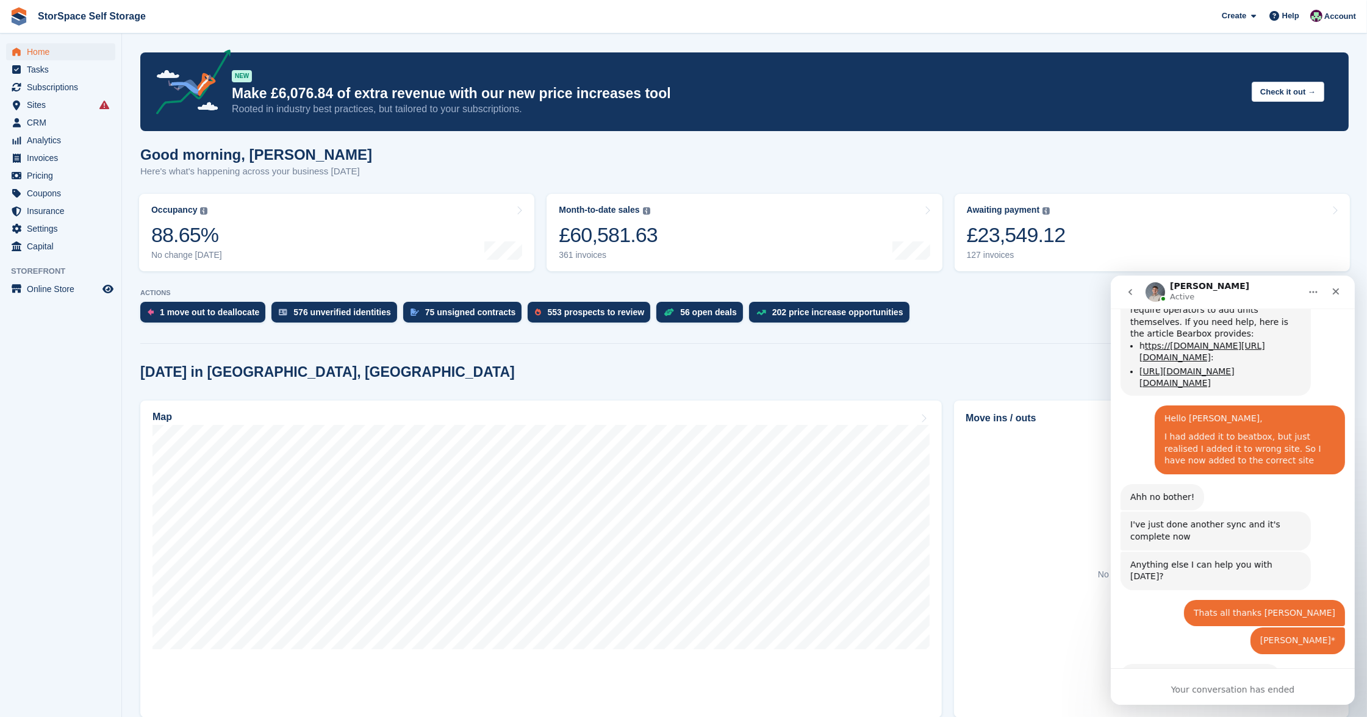
scroll to position [981, 0]
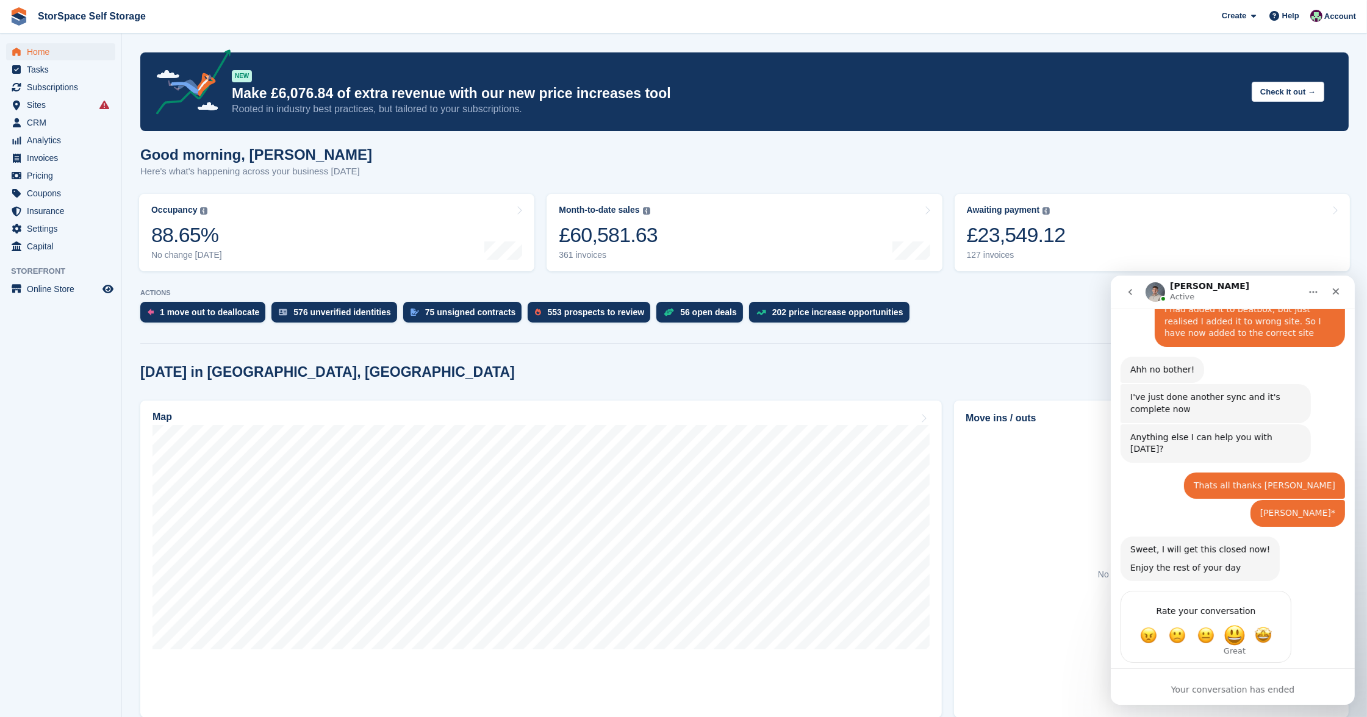
click at [1238, 624] on span "Great" at bounding box center [1234, 635] width 22 height 22
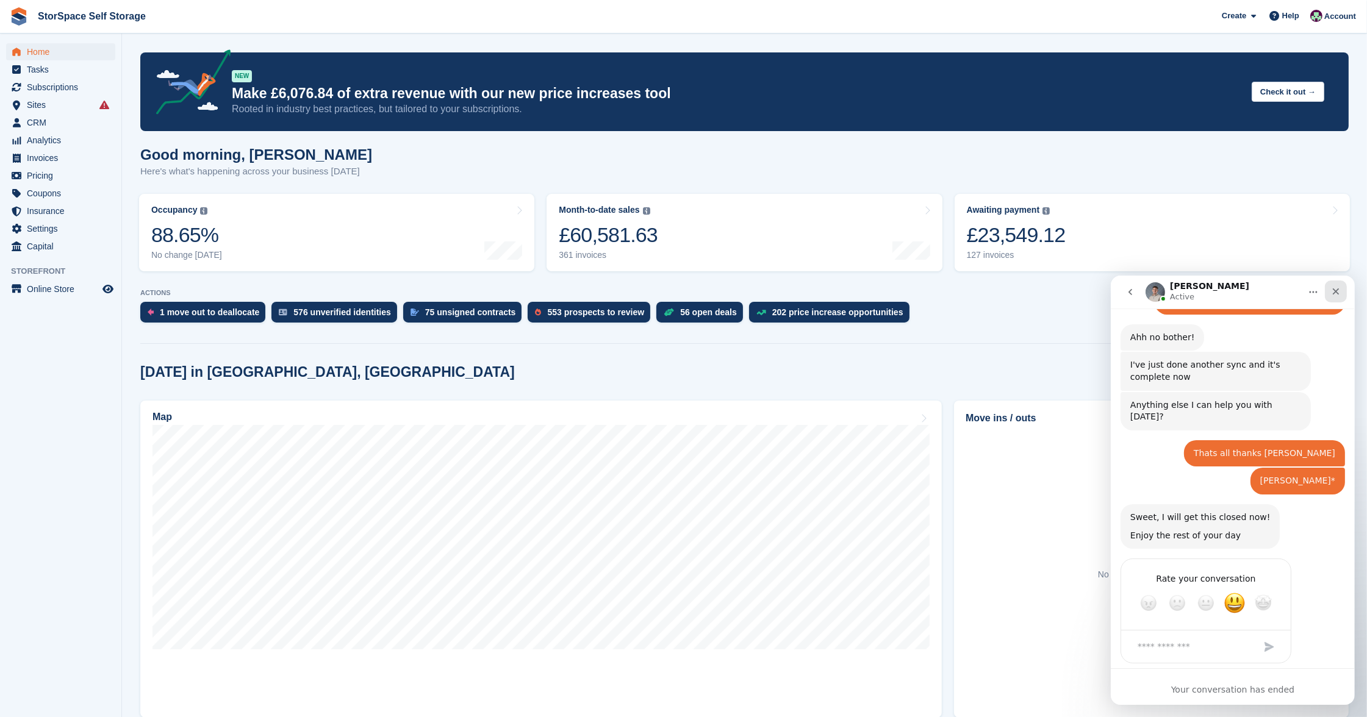
click at [1336, 289] on icon "Close" at bounding box center [1335, 291] width 7 height 7
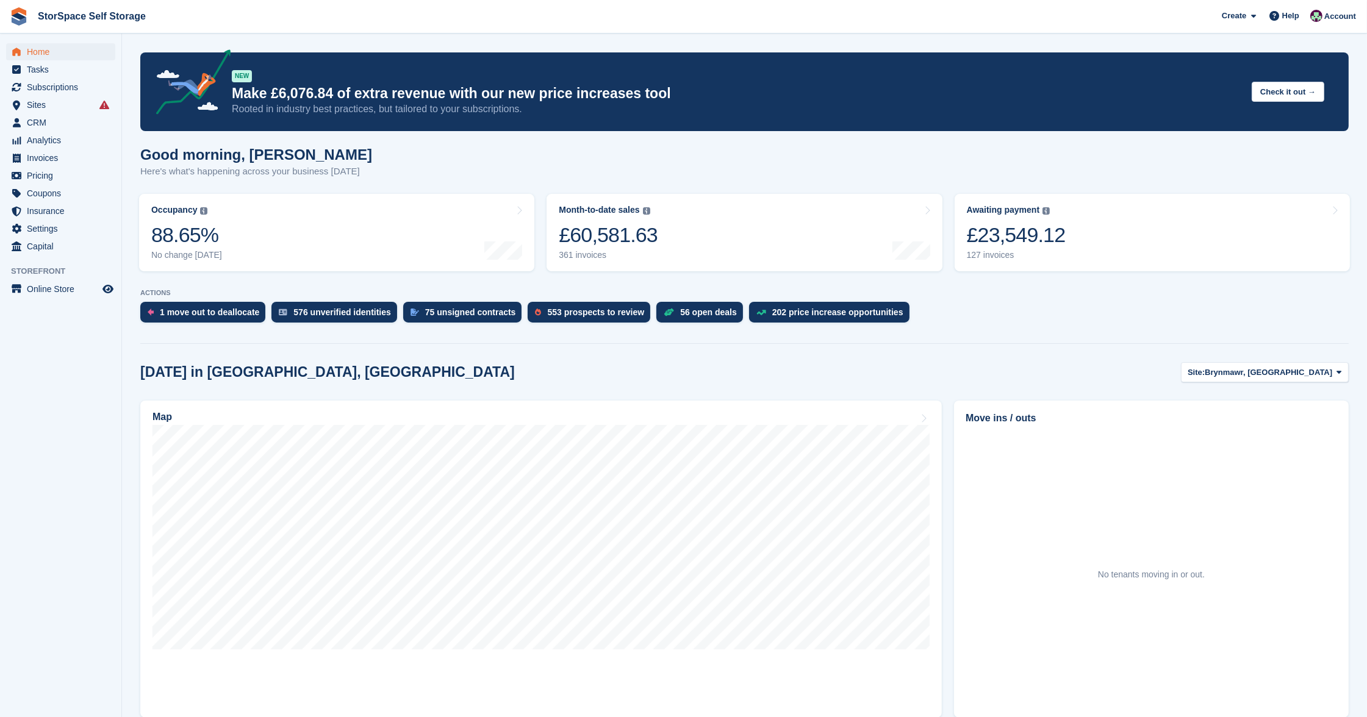
scroll to position [0, 0]
